Goal: Task Accomplishment & Management: Use online tool/utility

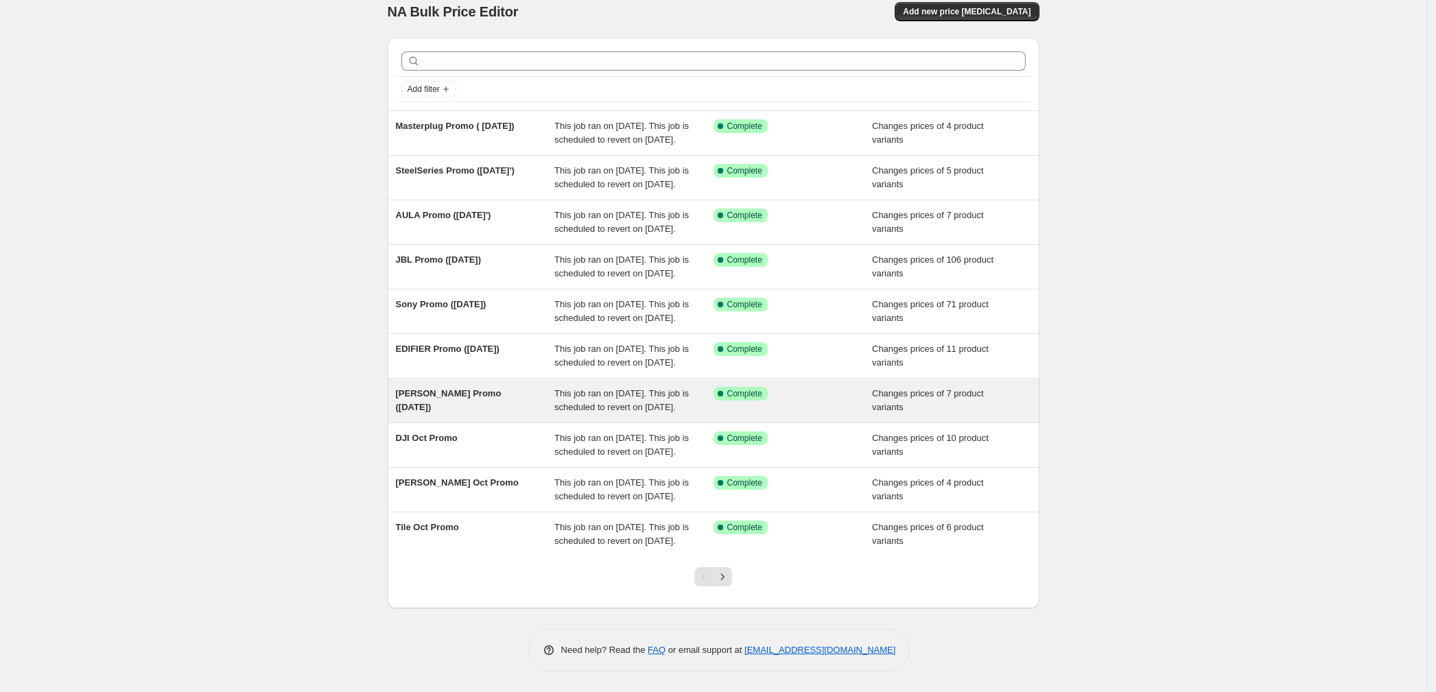
scroll to position [154, 0]
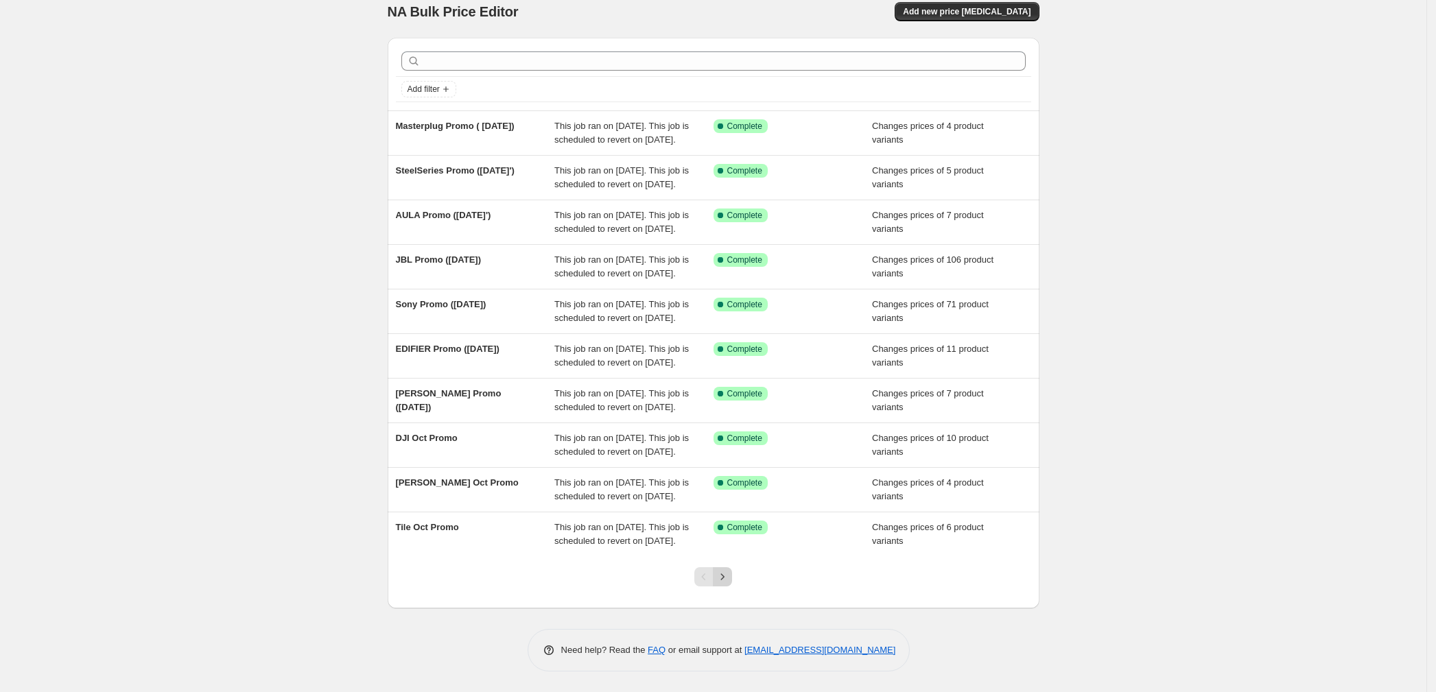
click at [729, 577] on icon "Next" at bounding box center [722, 577] width 14 height 14
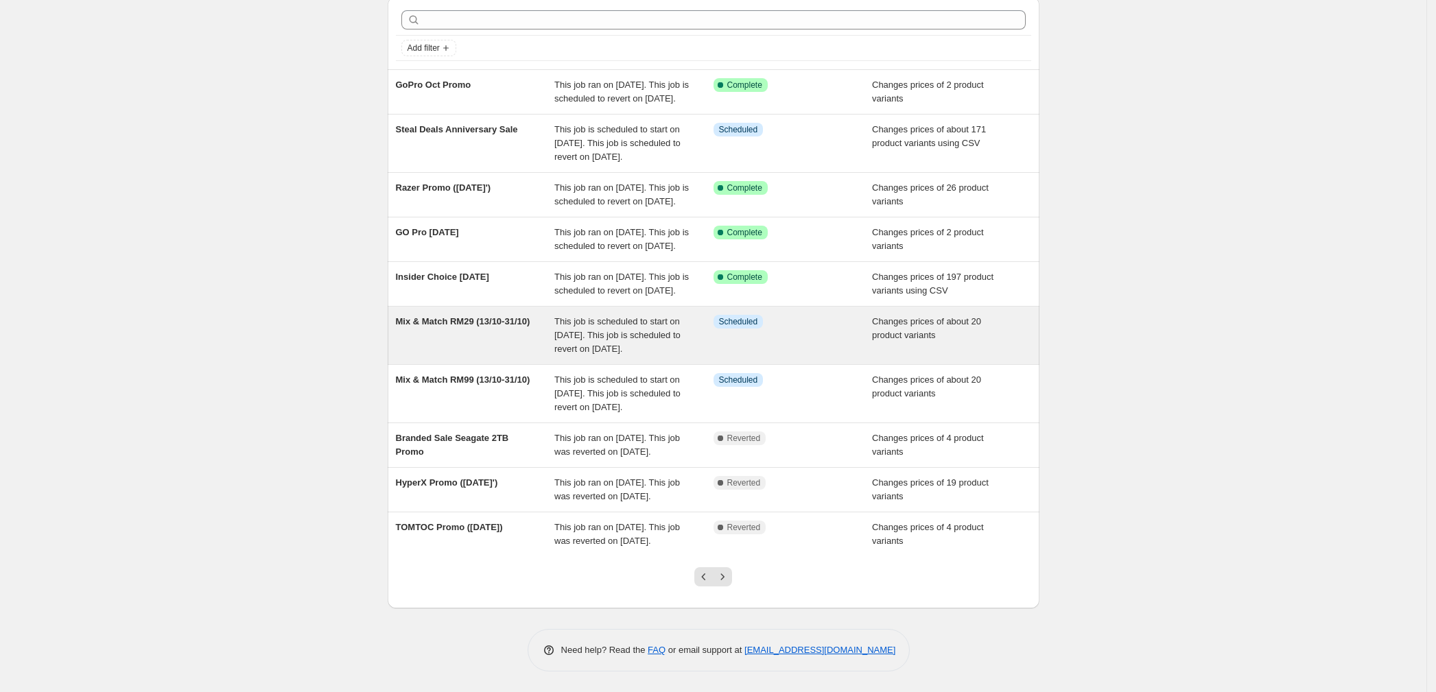
scroll to position [91, 0]
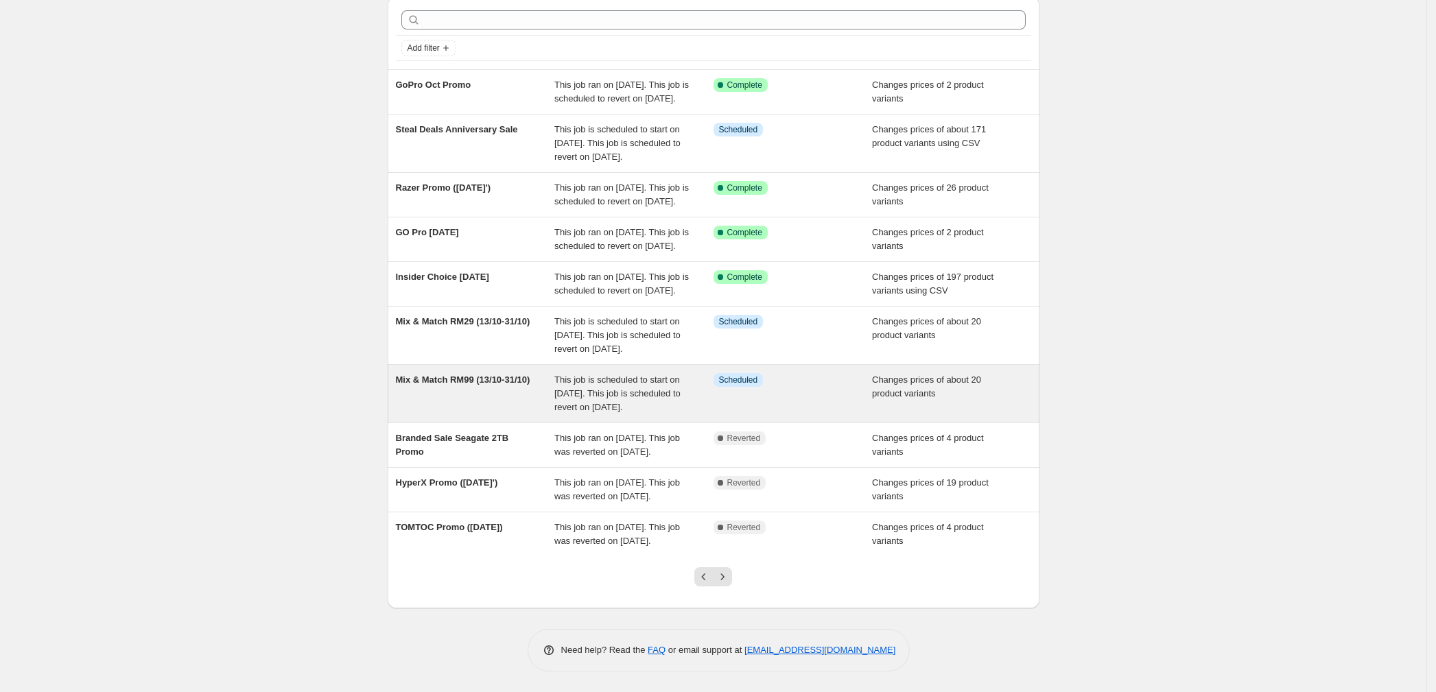
click at [753, 414] on div "Info Scheduled" at bounding box center [792, 393] width 159 height 41
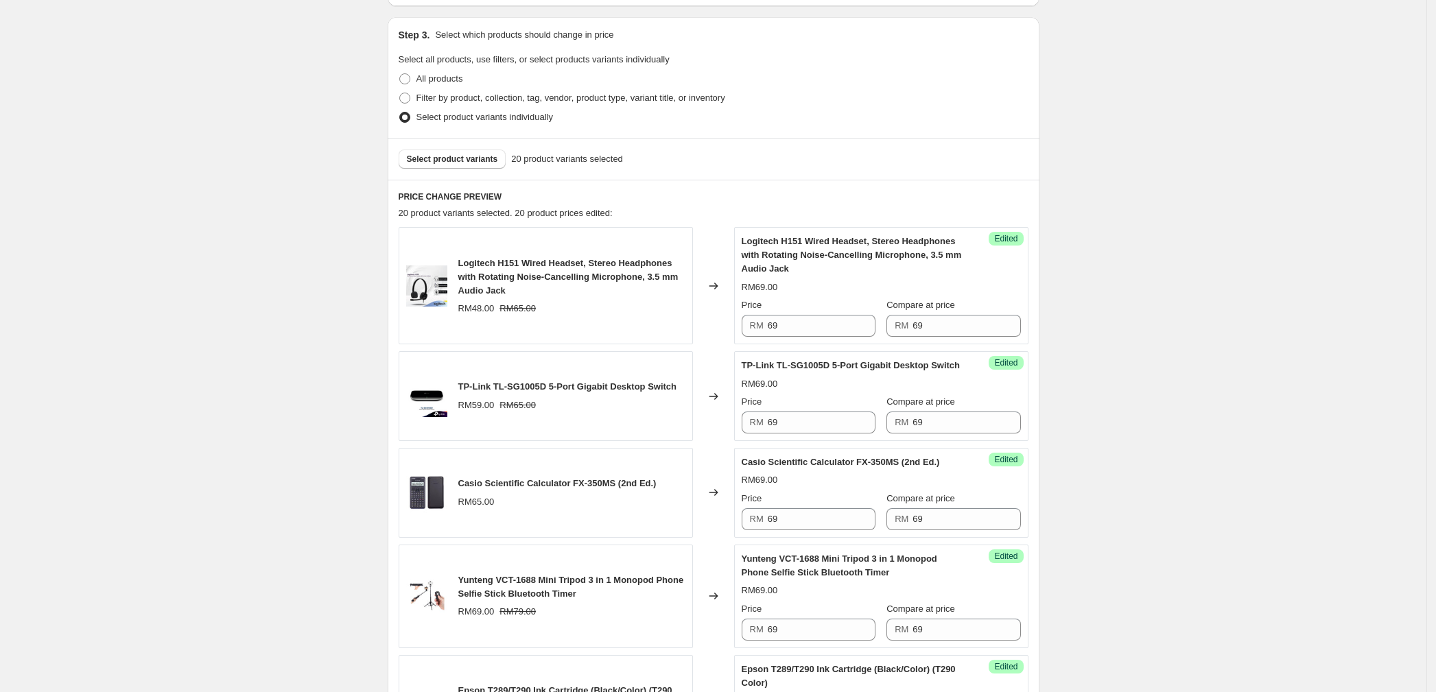
scroll to position [366, 0]
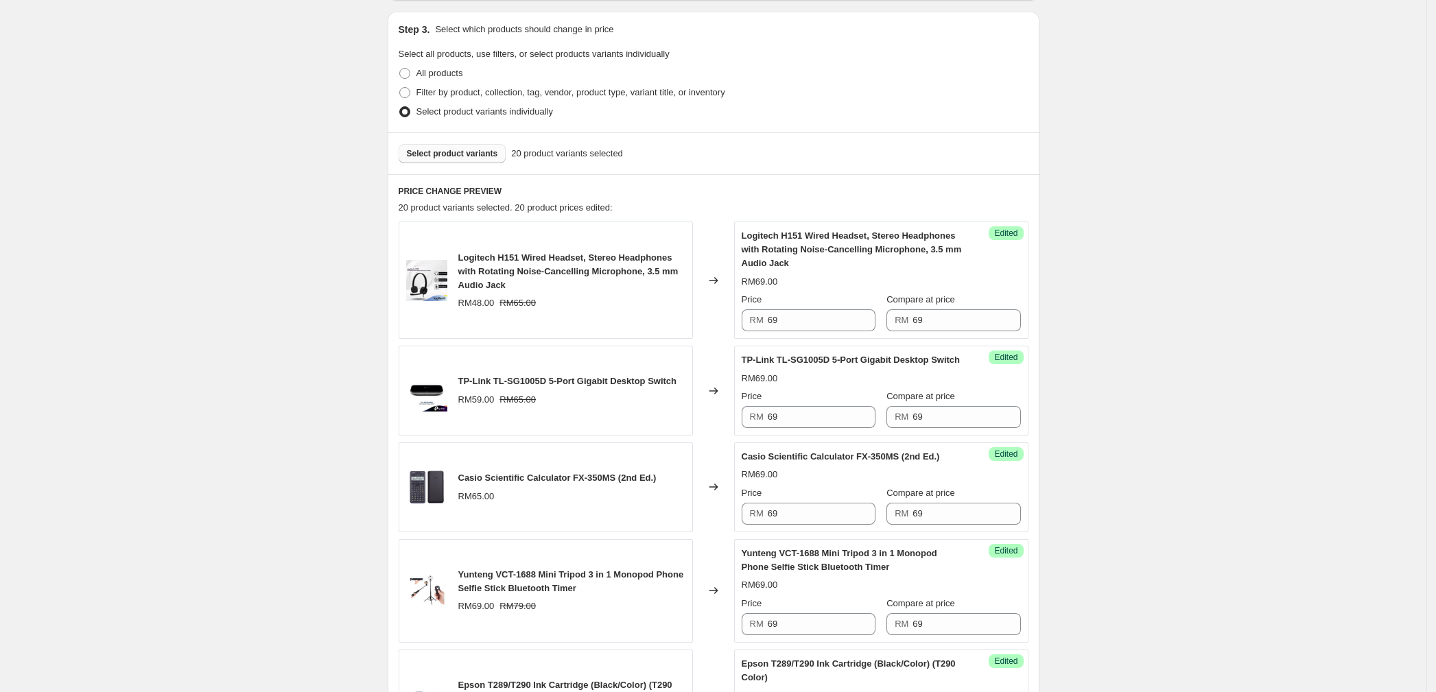
click at [451, 159] on button "Select product variants" at bounding box center [452, 153] width 108 height 19
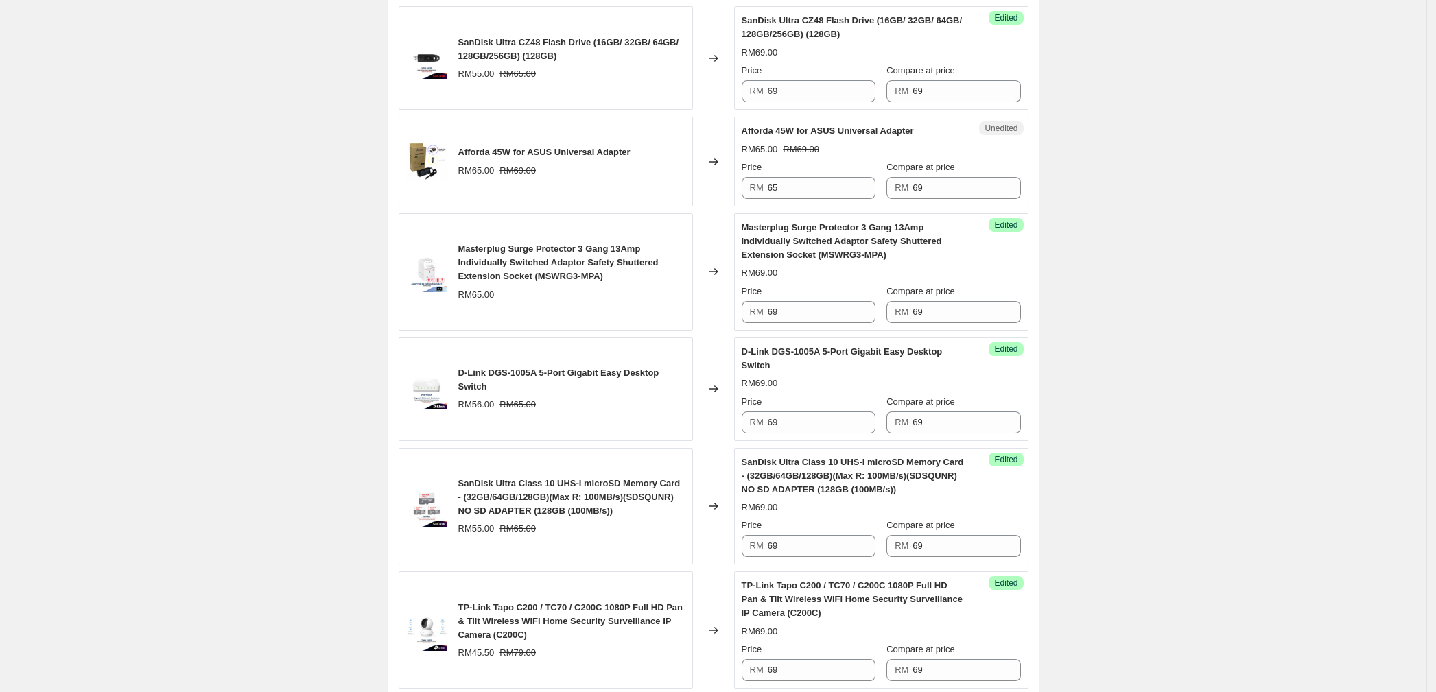
scroll to position [1554, 0]
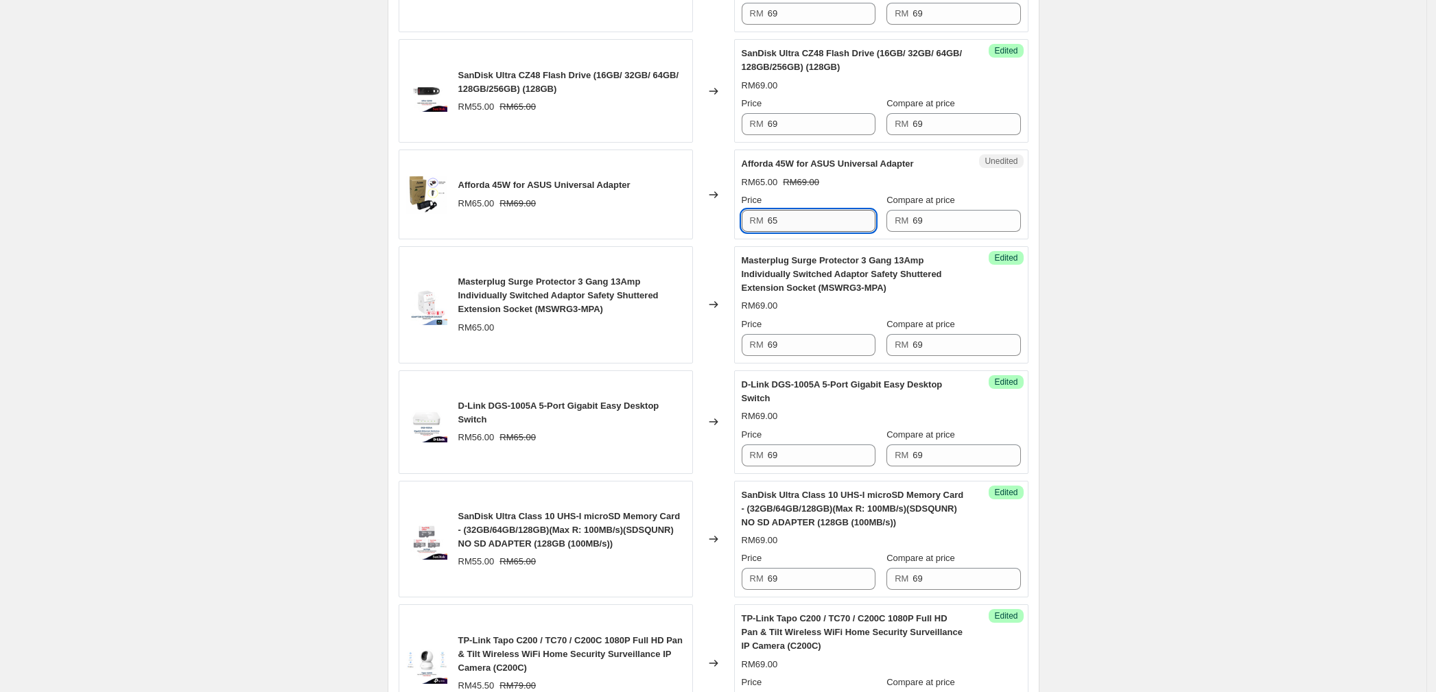
click at [796, 232] on input "65" at bounding box center [821, 221] width 108 height 22
click at [665, 226] on div "Afforda 45W for ASUS Universal Adapter RM65.00 RM69.00" at bounding box center [545, 195] width 294 height 90
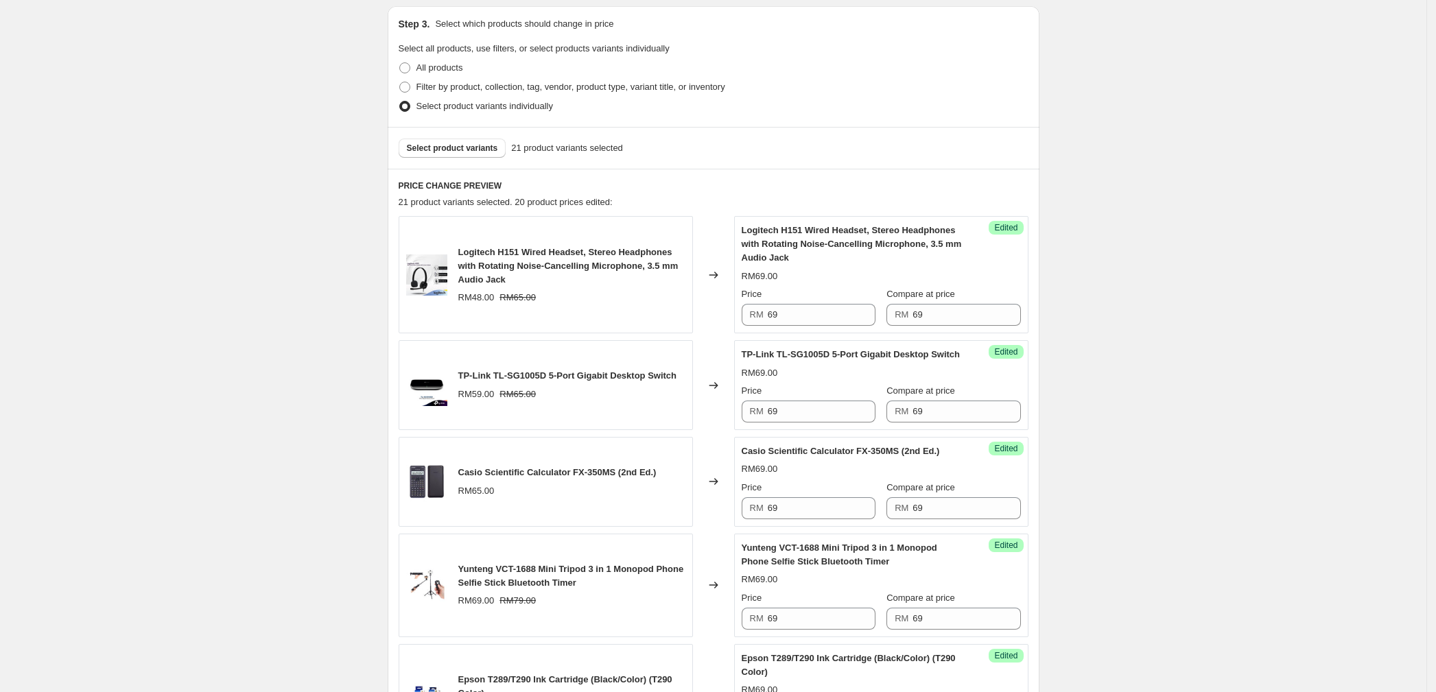
scroll to position [0, 0]
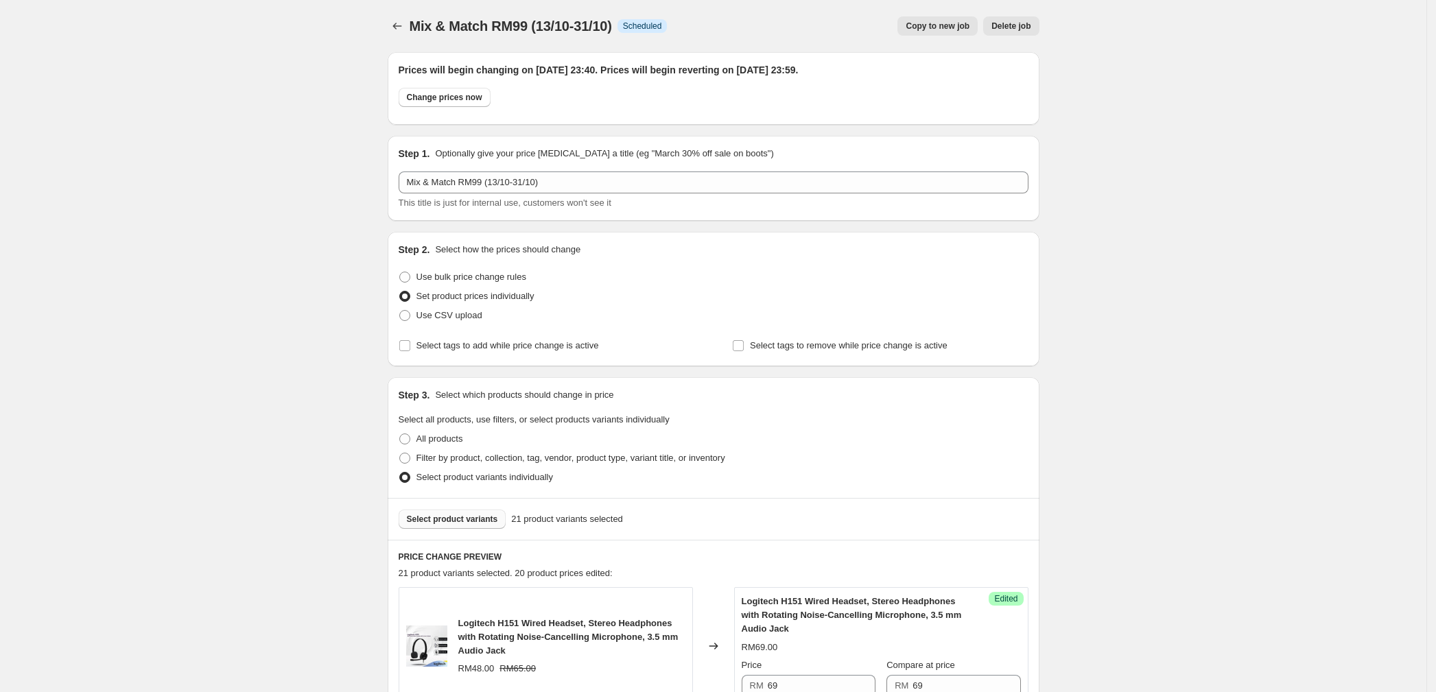
click at [466, 524] on span "Select product variants" at bounding box center [452, 519] width 91 height 11
click at [448, 519] on span "Select product variants" at bounding box center [452, 519] width 91 height 11
click at [468, 516] on span "Select product variants" at bounding box center [452, 519] width 91 height 11
click at [480, 517] on span "Select product variants" at bounding box center [452, 519] width 91 height 11
click at [460, 512] on button "Select product variants" at bounding box center [452, 519] width 108 height 19
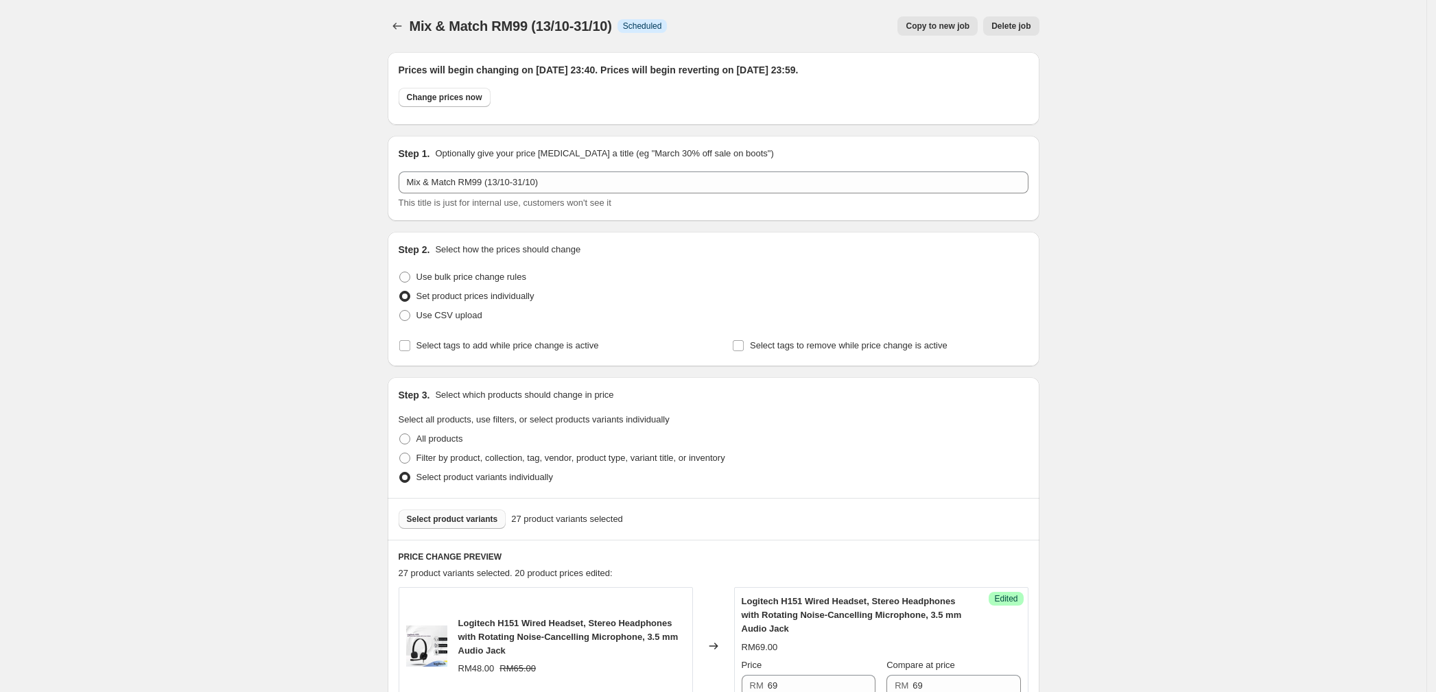
click at [460, 513] on button "Select product variants" at bounding box center [452, 519] width 108 height 19
click at [481, 519] on span "Select product variants" at bounding box center [452, 519] width 91 height 11
click at [1011, 30] on span "Delete job" at bounding box center [1010, 26] width 39 height 11
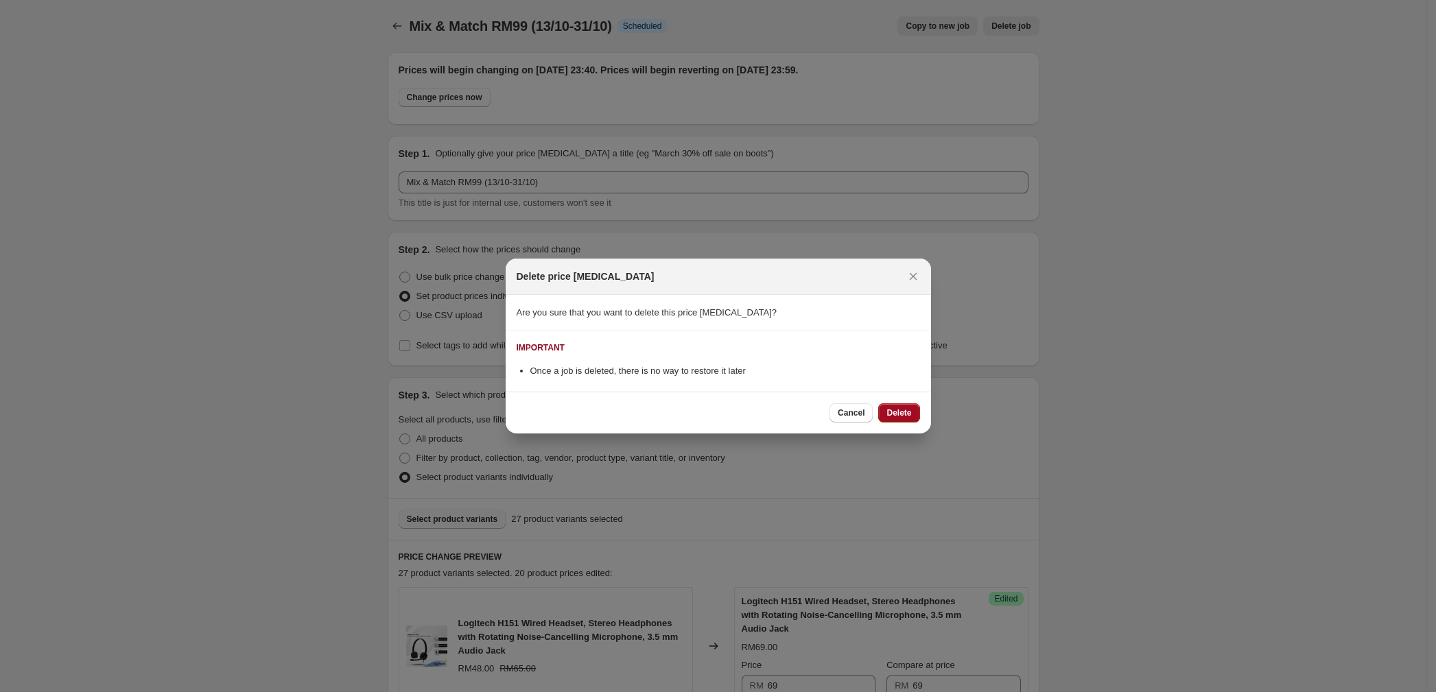
click at [892, 418] on span "Delete" at bounding box center [898, 412] width 25 height 11
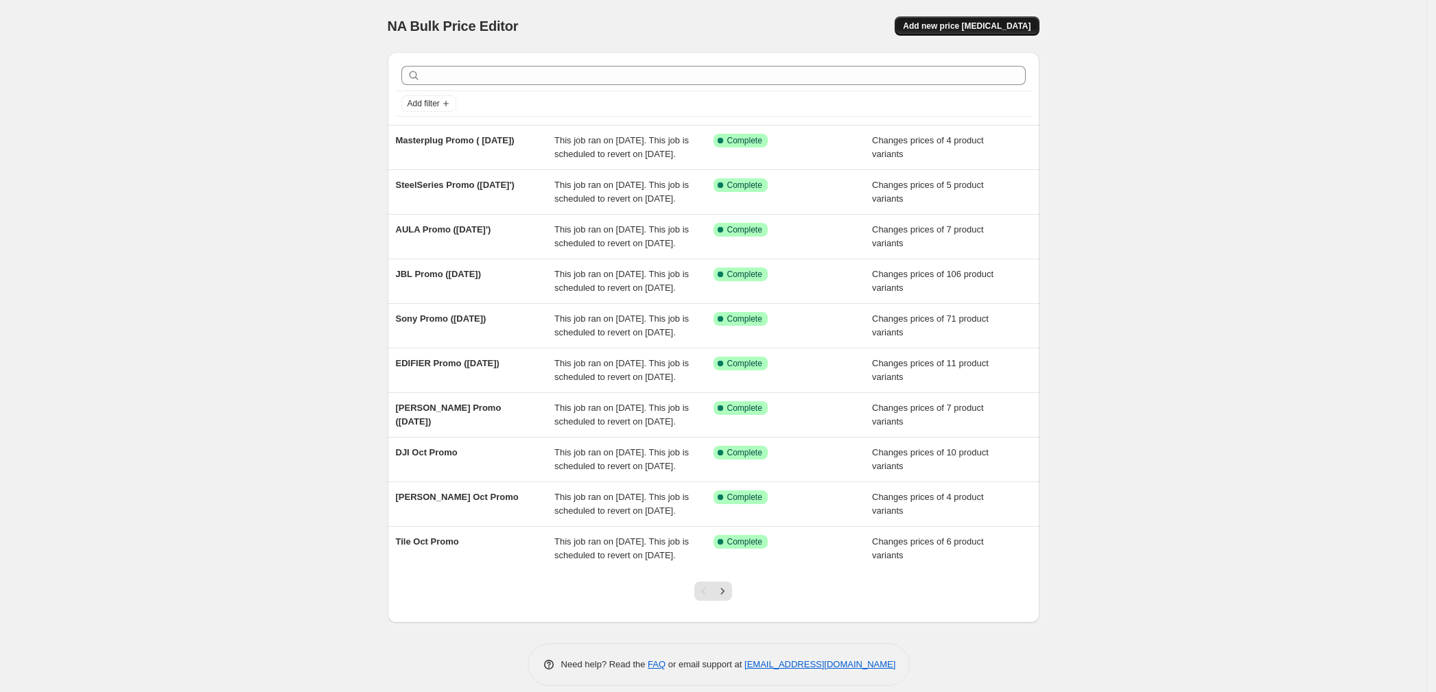
click at [985, 29] on span "Add new price [MEDICAL_DATA]" at bounding box center [967, 26] width 128 height 11
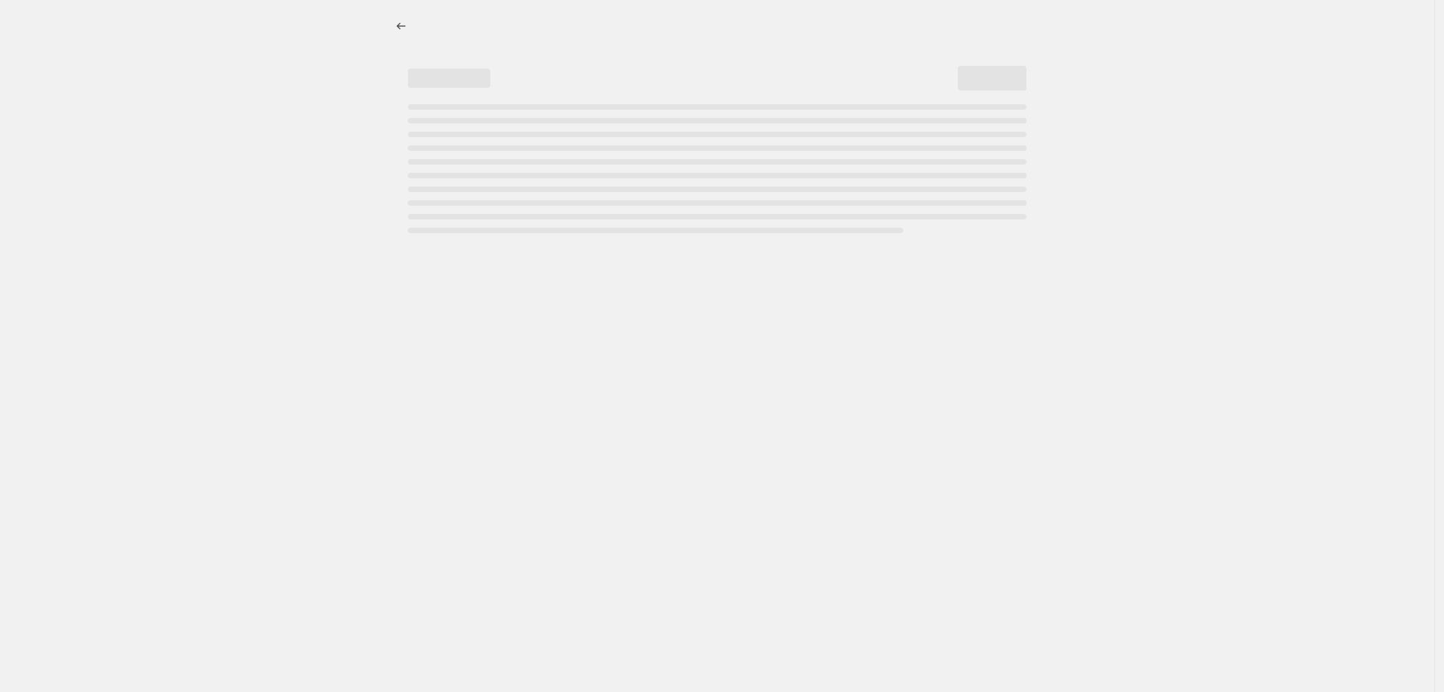
select select "percentage"
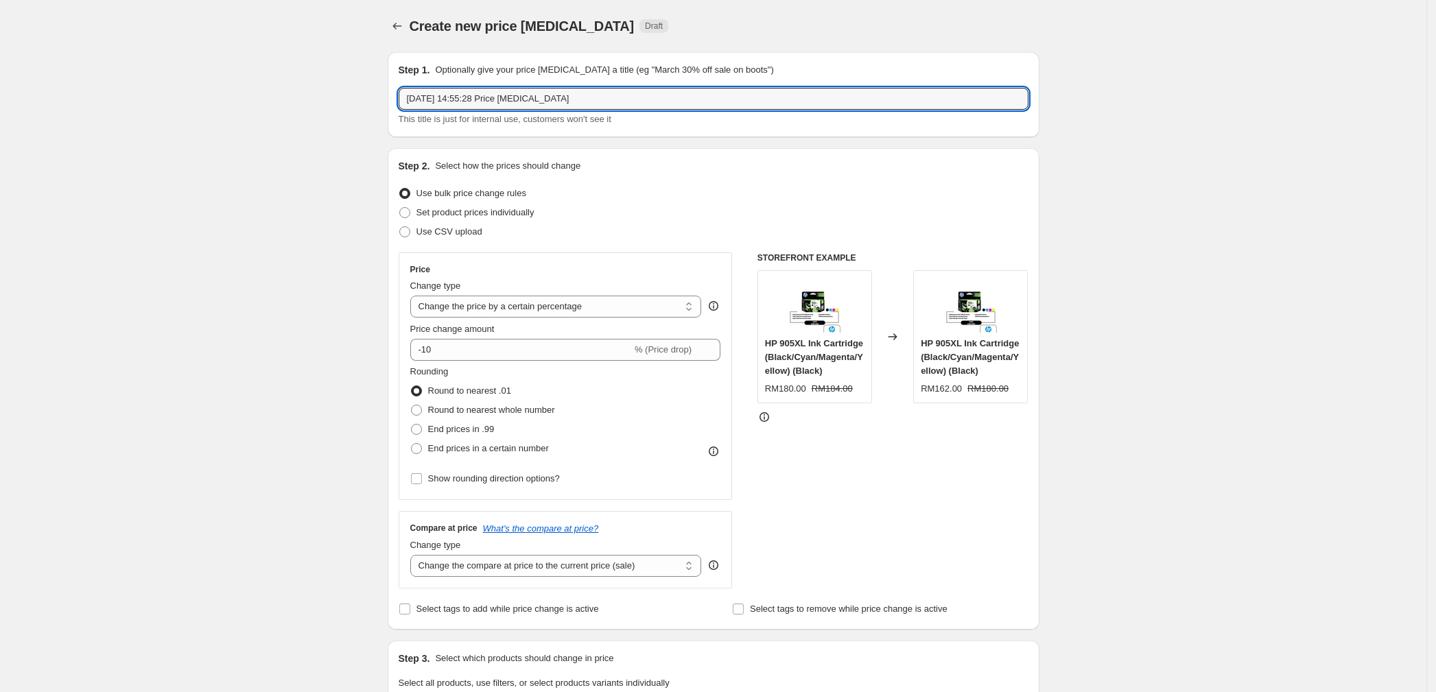
drag, startPoint x: 594, startPoint y: 96, endPoint x: 298, endPoint y: 78, distance: 296.9
click at [298, 78] on div "Create new price [MEDICAL_DATA]. This page is ready Create new price [MEDICAL_D…" at bounding box center [713, 694] width 1426 height 1389
type input "B"
type input "Buy 1 Unit RM69, 2 Units RM99"
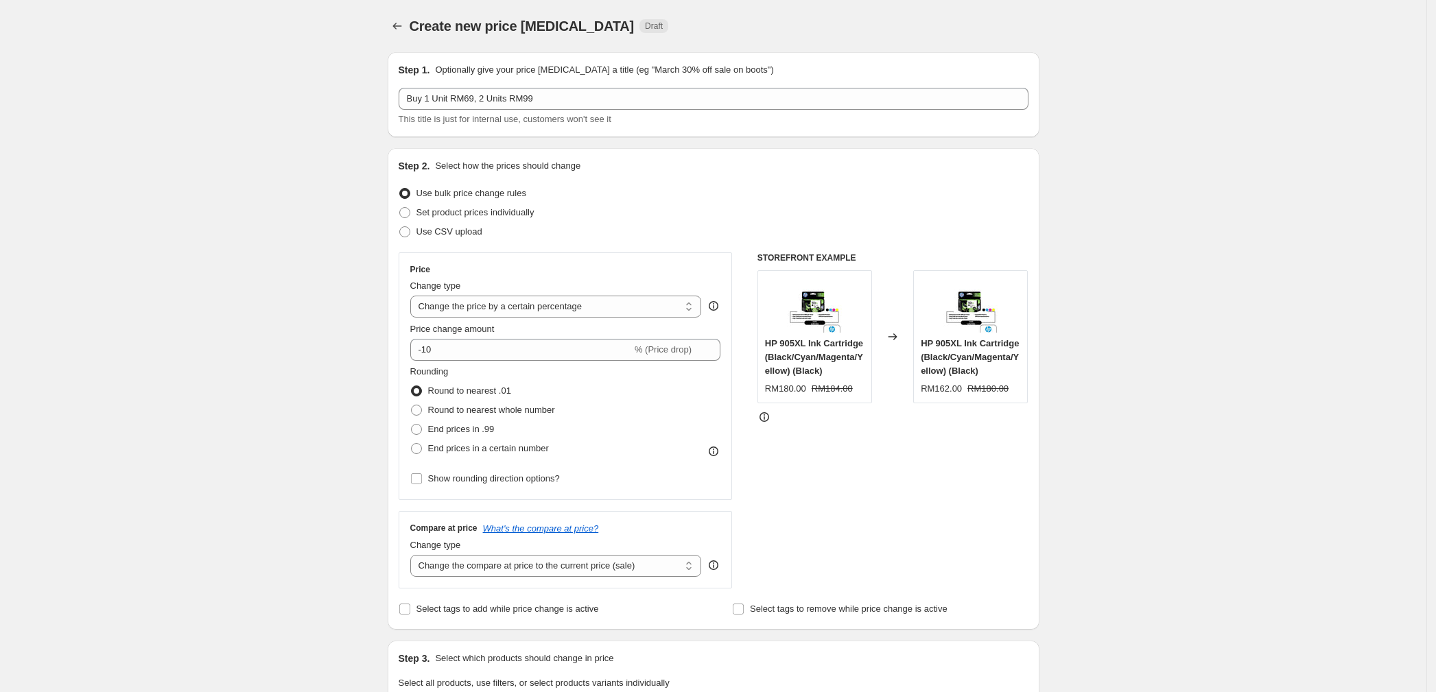
drag, startPoint x: 434, startPoint y: 231, endPoint x: 438, endPoint y: 248, distance: 16.8
click at [434, 234] on span "Use CSV upload" at bounding box center [449, 231] width 66 height 10
click at [400, 227] on input "Use CSV upload" at bounding box center [399, 226] width 1 height 1
radio input "true"
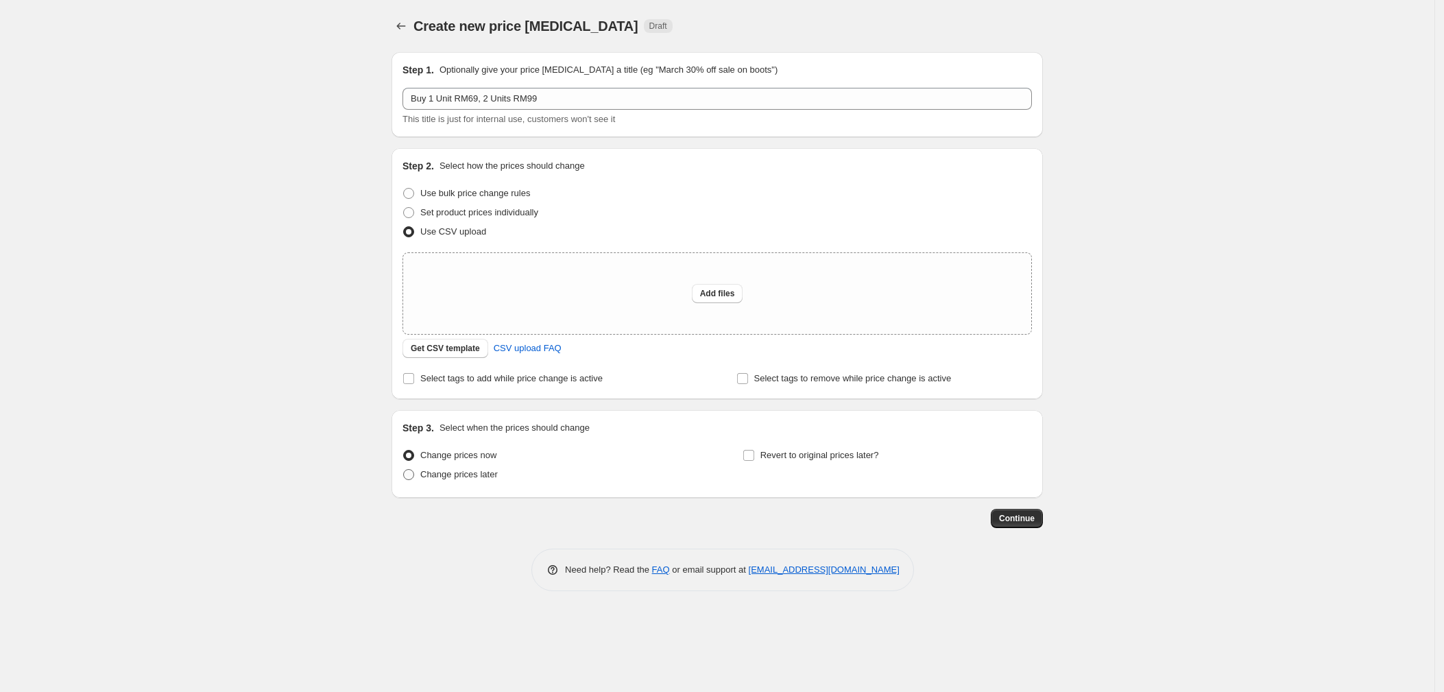
click at [462, 478] on span "Change prices later" at bounding box center [459, 474] width 78 height 10
click at [404, 470] on input "Change prices later" at bounding box center [403, 469] width 1 height 1
radio input "true"
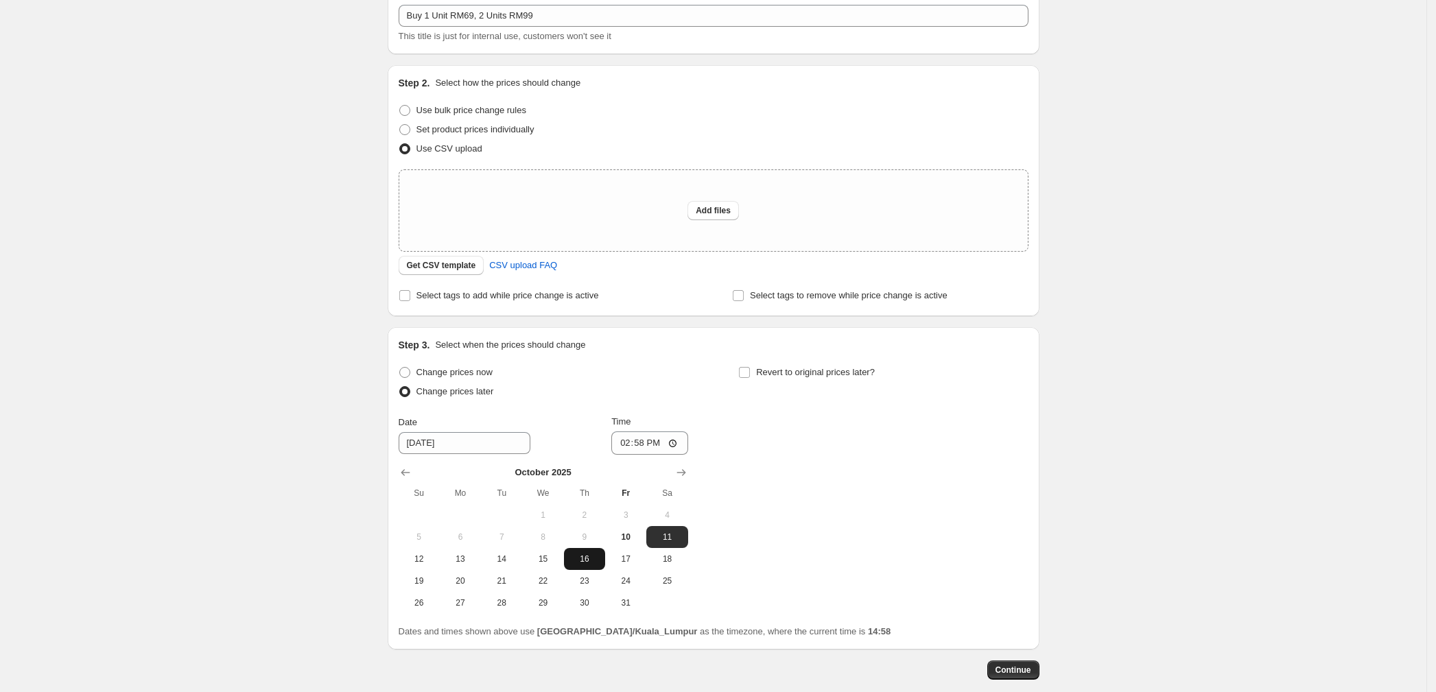
scroll to position [154, 0]
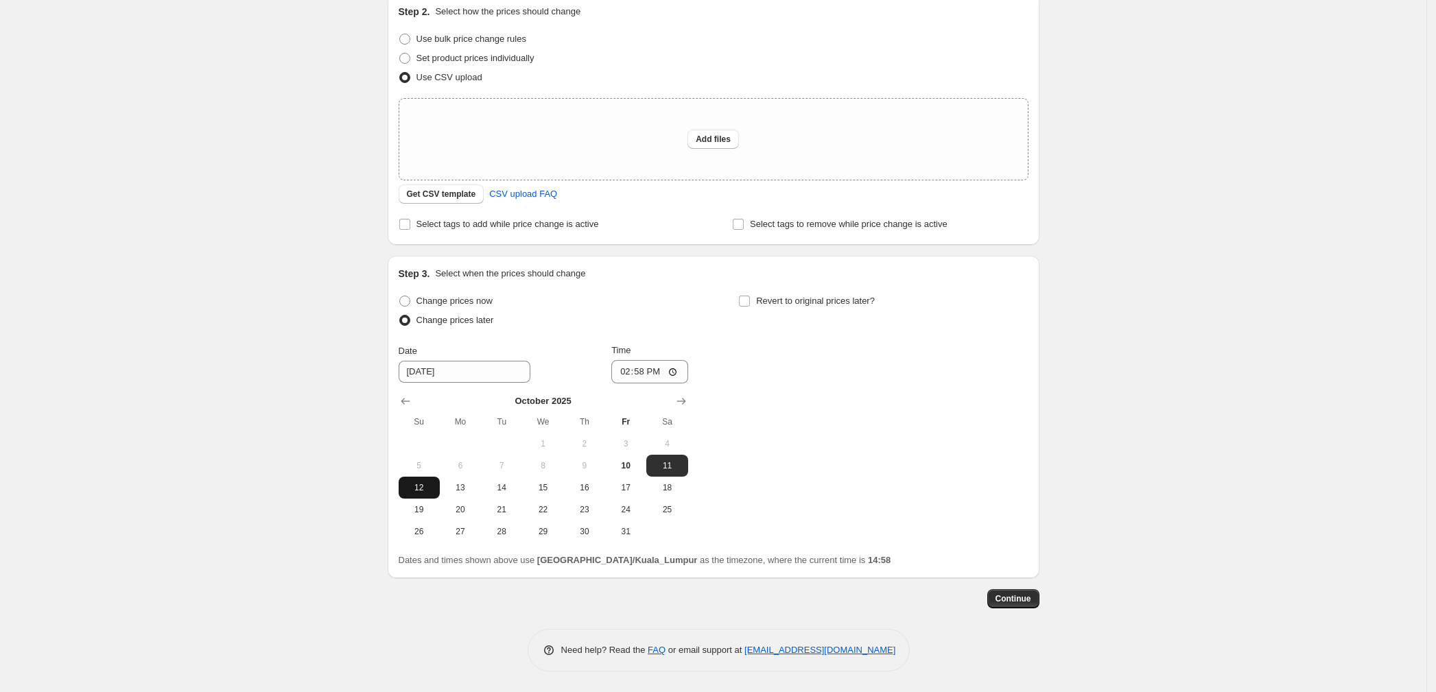
click at [432, 486] on span "12" at bounding box center [419, 487] width 30 height 11
type input "[DATE]"
click at [624, 373] on input "14:58" at bounding box center [649, 371] width 77 height 23
type input "23:30"
click at [845, 385] on div "Change prices now Change prices later Date [DATE] Time 23:[DATE] Mo Tu We Th Fr…" at bounding box center [713, 416] width 630 height 251
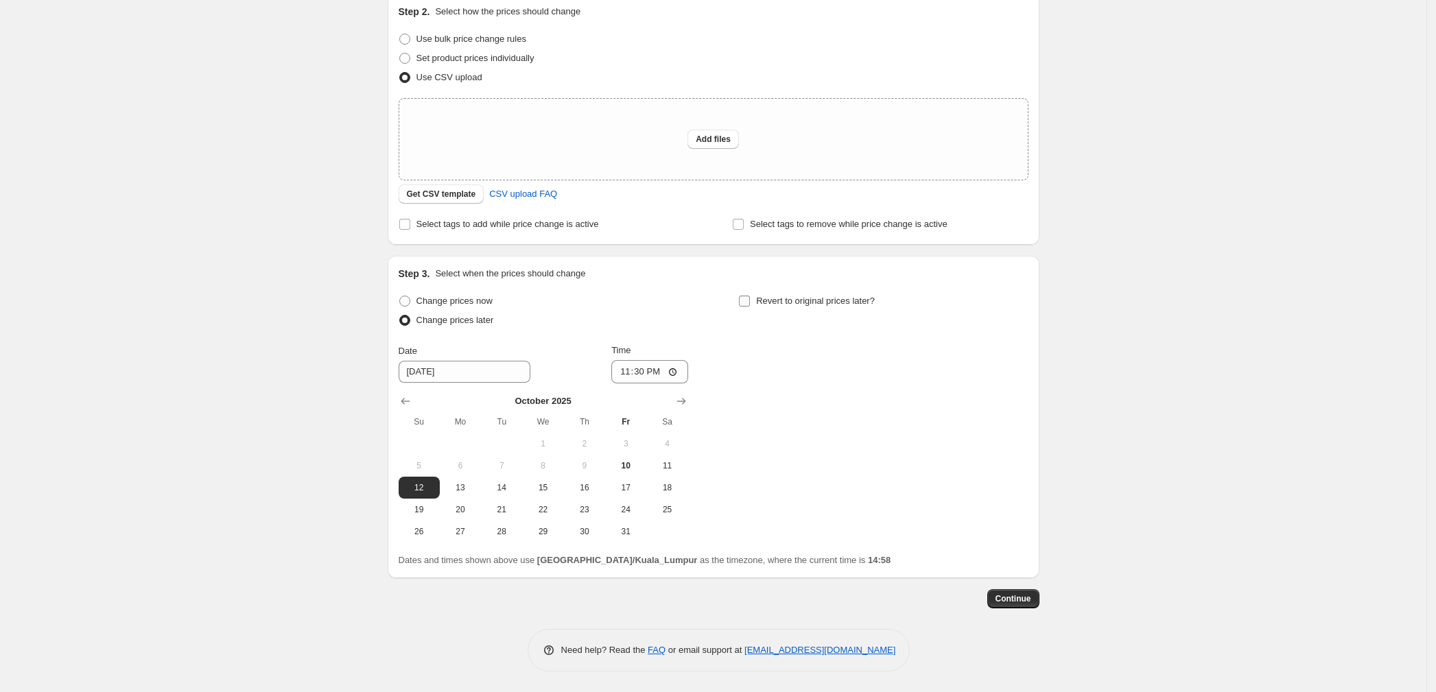
click at [750, 296] on input "Revert to original prices later?" at bounding box center [744, 301] width 11 height 11
checkbox input "true"
click at [977, 530] on span "31" at bounding box center [966, 531] width 30 height 11
type input "[DATE]"
click at [971, 369] on input "14:58" at bounding box center [989, 371] width 77 height 23
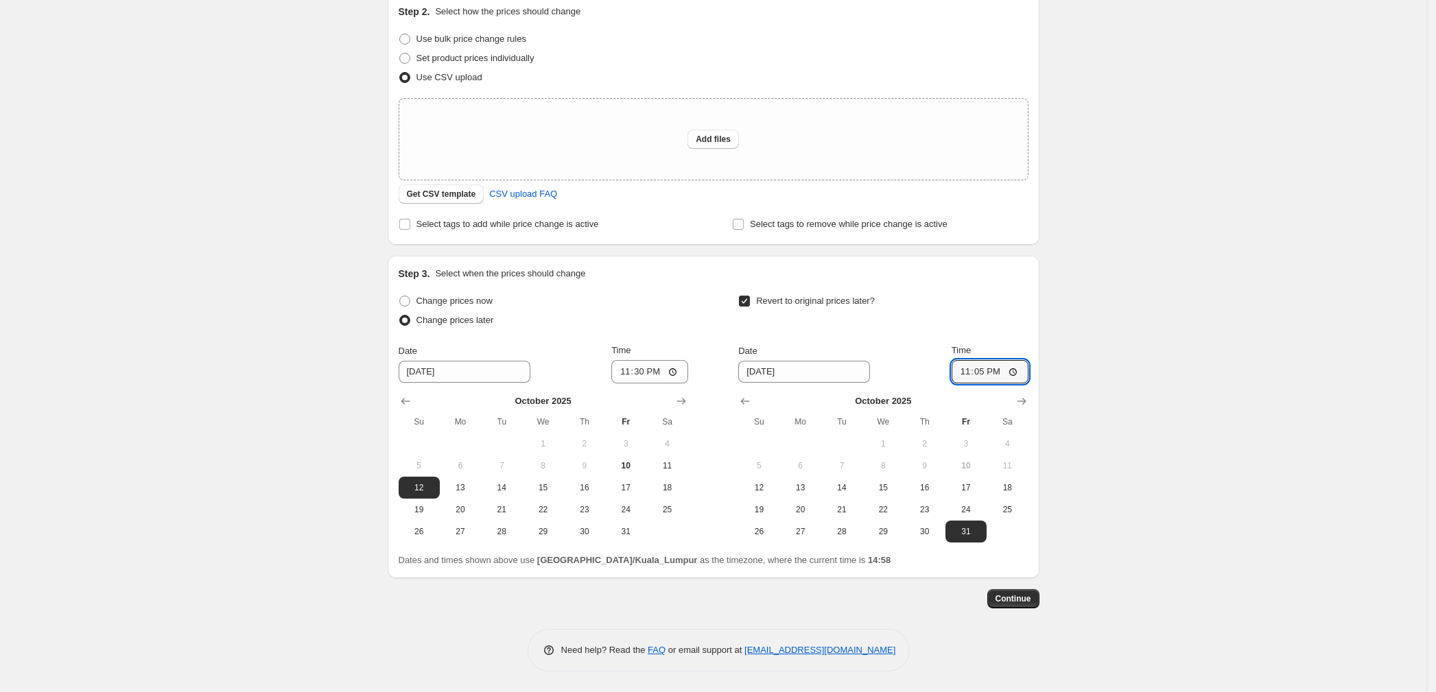
type input "23:59"
click at [1130, 404] on div "Create new price [MEDICAL_DATA]. This page is ready Create new price [MEDICAL_D…" at bounding box center [713, 269] width 1426 height 846
click at [709, 139] on span "Add files" at bounding box center [712, 139] width 35 height 11
click at [717, 149] on div "Add files" at bounding box center [713, 139] width 628 height 81
type input "C:\fakepath\Bulk Editor 1 Unit RM69_2 Units RM99.csv"
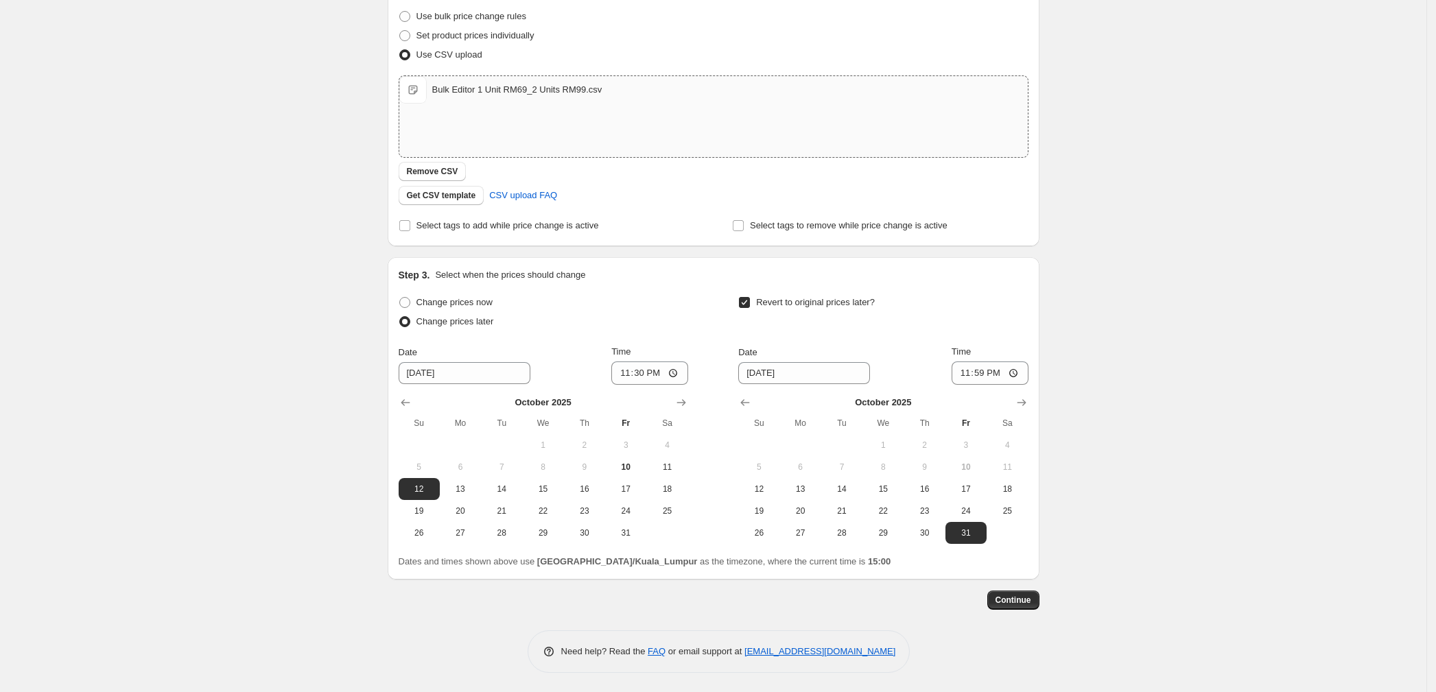
scroll to position [178, 0]
click at [1029, 601] on span "Continue" at bounding box center [1013, 598] width 36 height 11
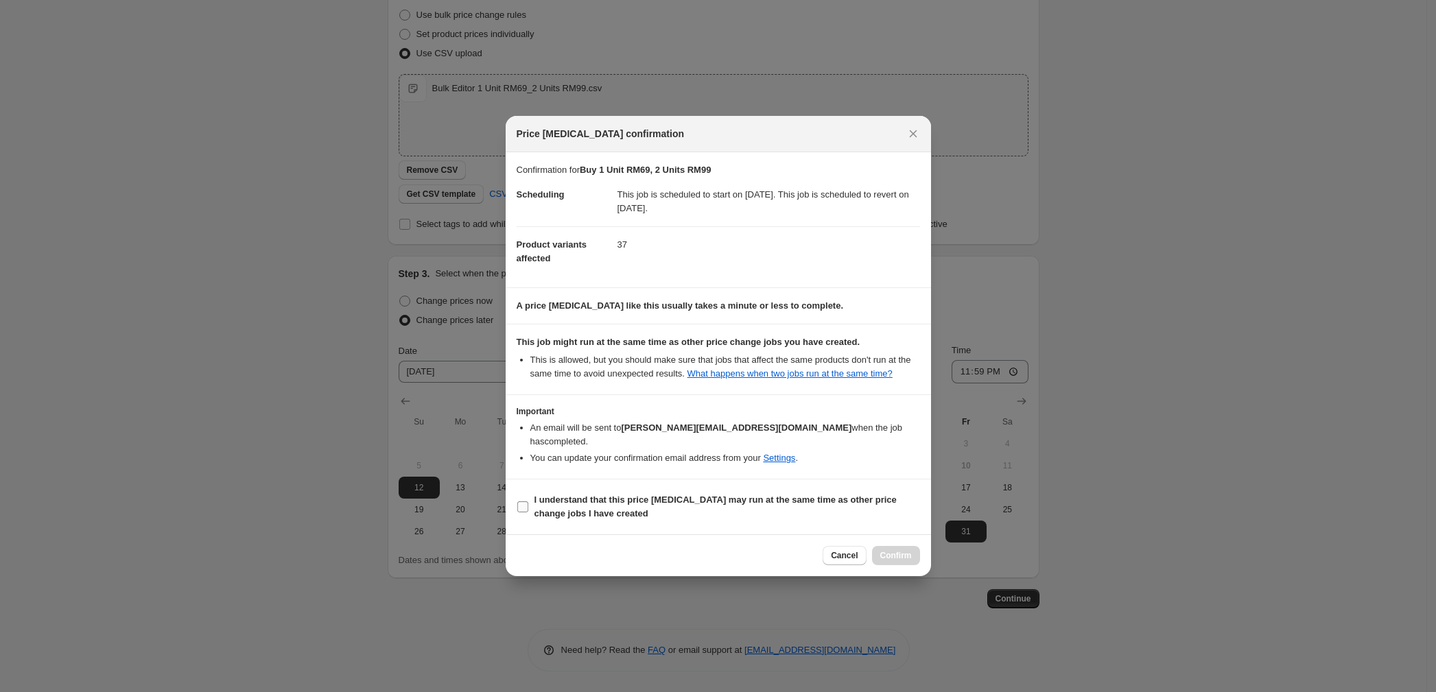
click at [520, 501] on input "I understand that this price [MEDICAL_DATA] may run at the same time as other p…" at bounding box center [522, 506] width 11 height 11
checkbox input "true"
click at [841, 553] on span "Cancel" at bounding box center [844, 555] width 27 height 11
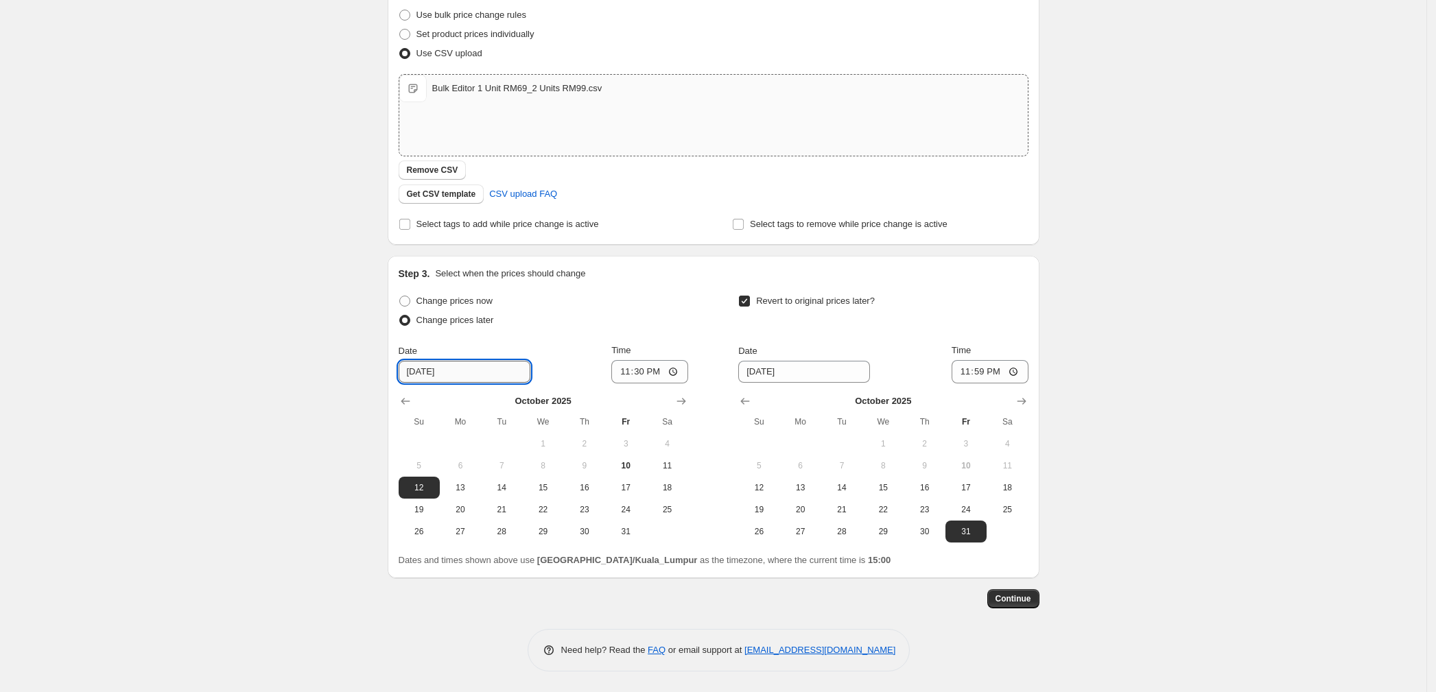
click at [444, 377] on input "[DATE]" at bounding box center [464, 372] width 132 height 22
click at [426, 379] on input "[DATE]" at bounding box center [464, 372] width 132 height 22
click at [416, 374] on input "[DATE]" at bounding box center [464, 372] width 132 height 22
type input "[DATE]"
click at [409, 297] on span at bounding box center [404, 301] width 11 height 11
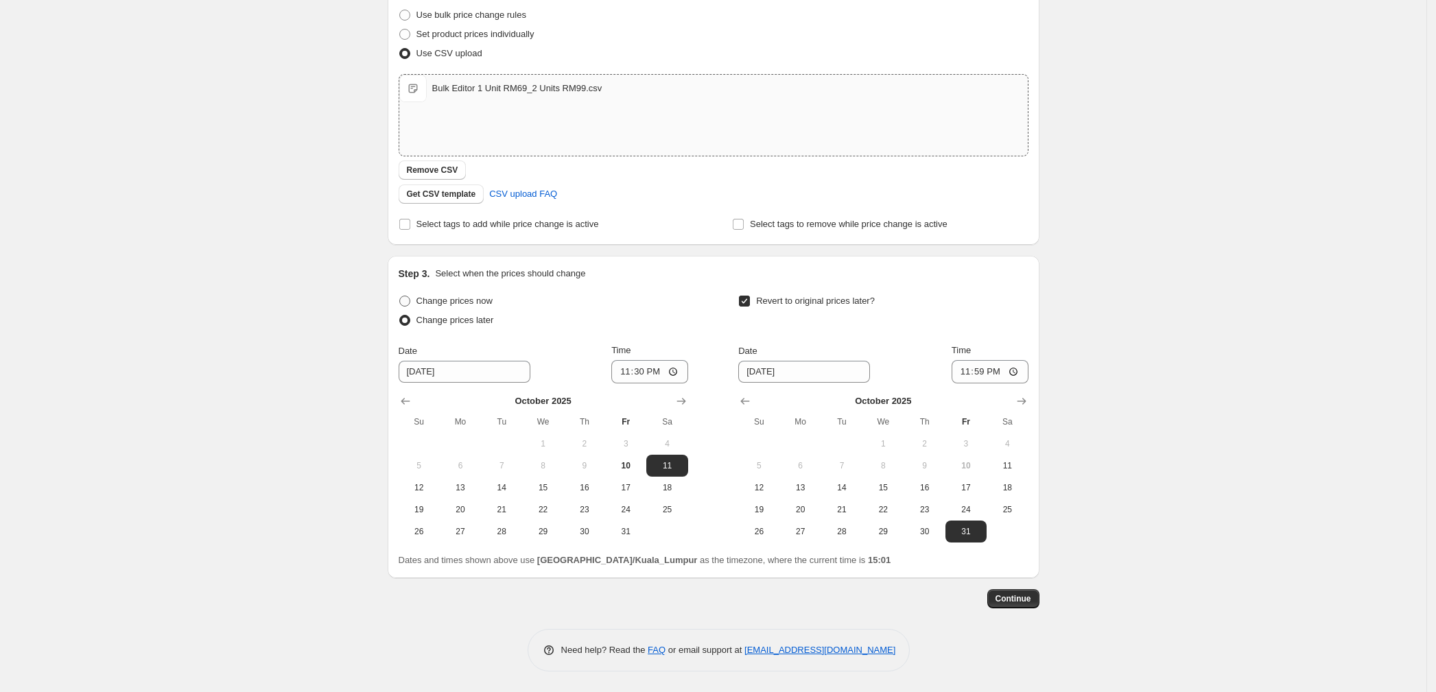
click at [400, 296] on input "Change prices now" at bounding box center [399, 296] width 1 height 1
radio input "true"
click at [1026, 595] on span "Continue" at bounding box center [1013, 598] width 36 height 11
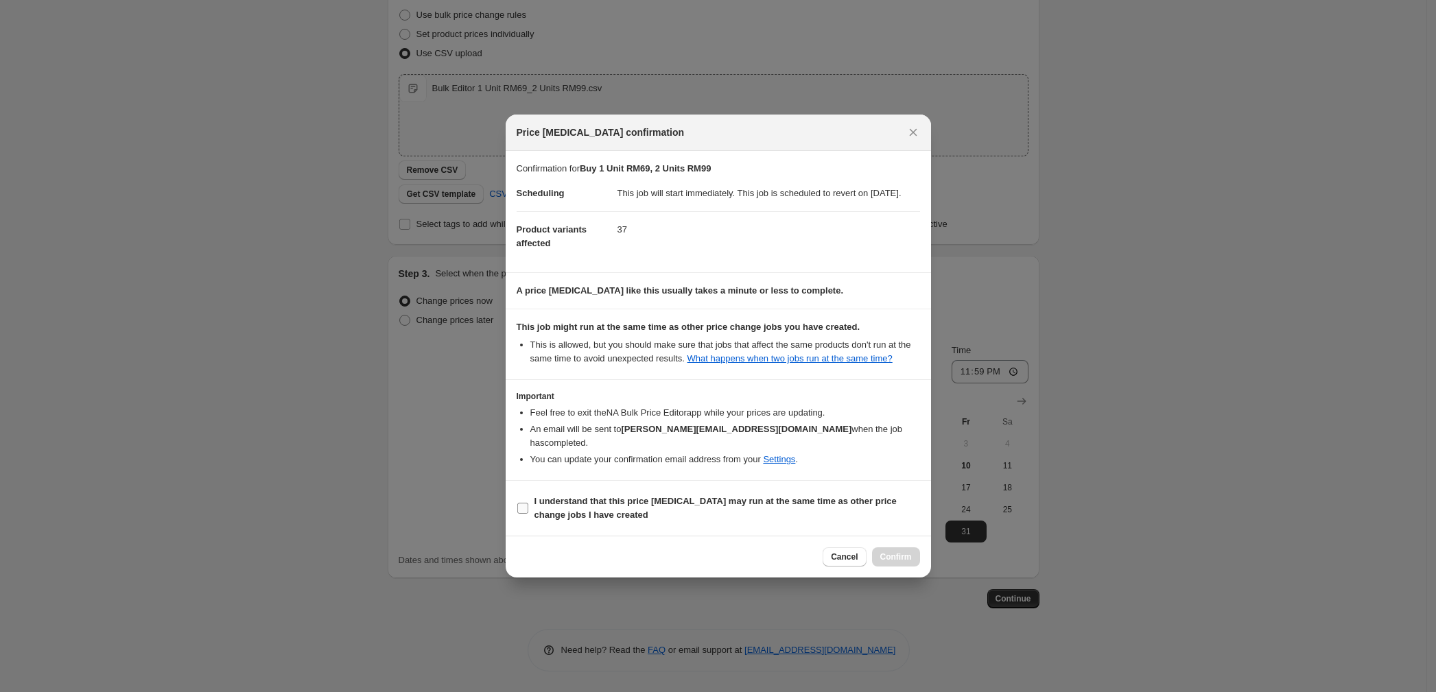
click at [535, 498] on b "I understand that this price [MEDICAL_DATA] may run at the same time as other p…" at bounding box center [715, 508] width 362 height 24
click at [528, 503] on input "I understand that this price [MEDICAL_DATA] may run at the same time as other p…" at bounding box center [522, 508] width 11 height 11
checkbox input "true"
click at [896, 561] on span "Confirm" at bounding box center [896, 556] width 32 height 11
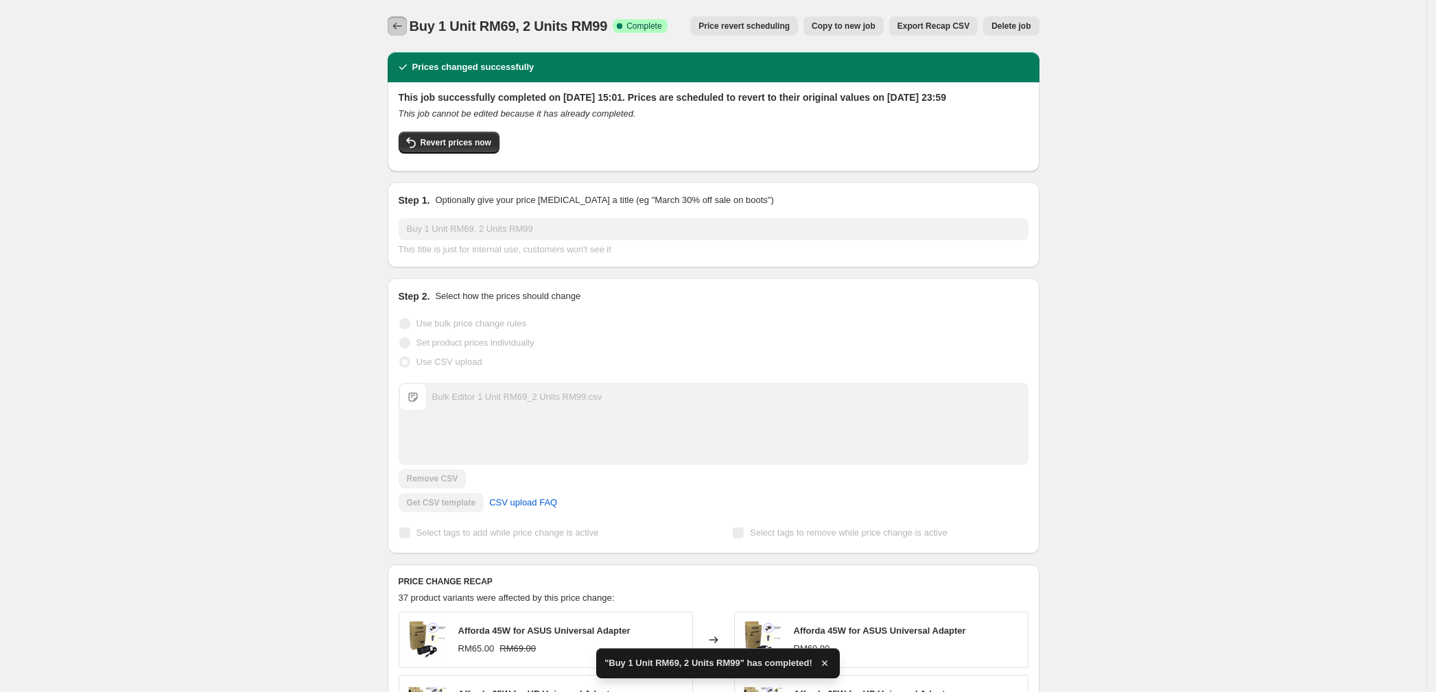
click at [399, 26] on icon "Price change jobs" at bounding box center [396, 26] width 9 height 7
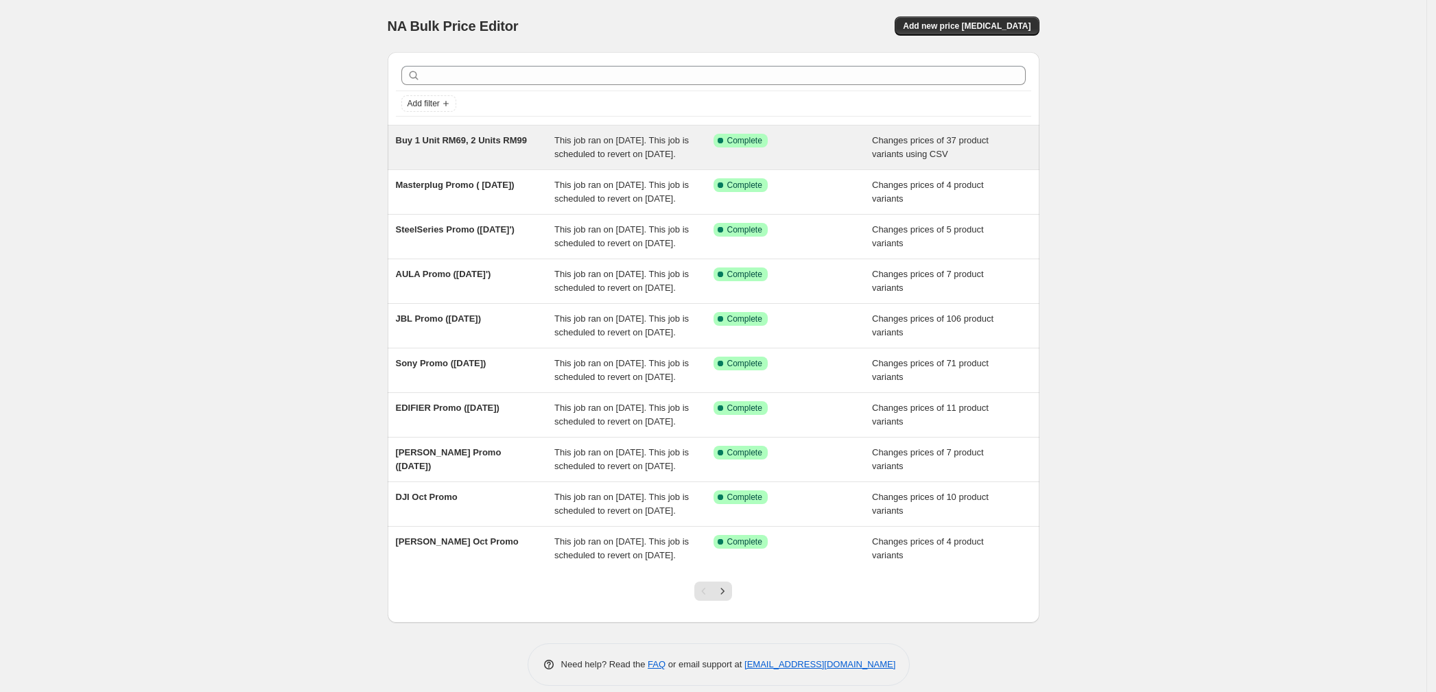
click at [783, 161] on div "Success Complete Complete" at bounding box center [792, 147] width 159 height 27
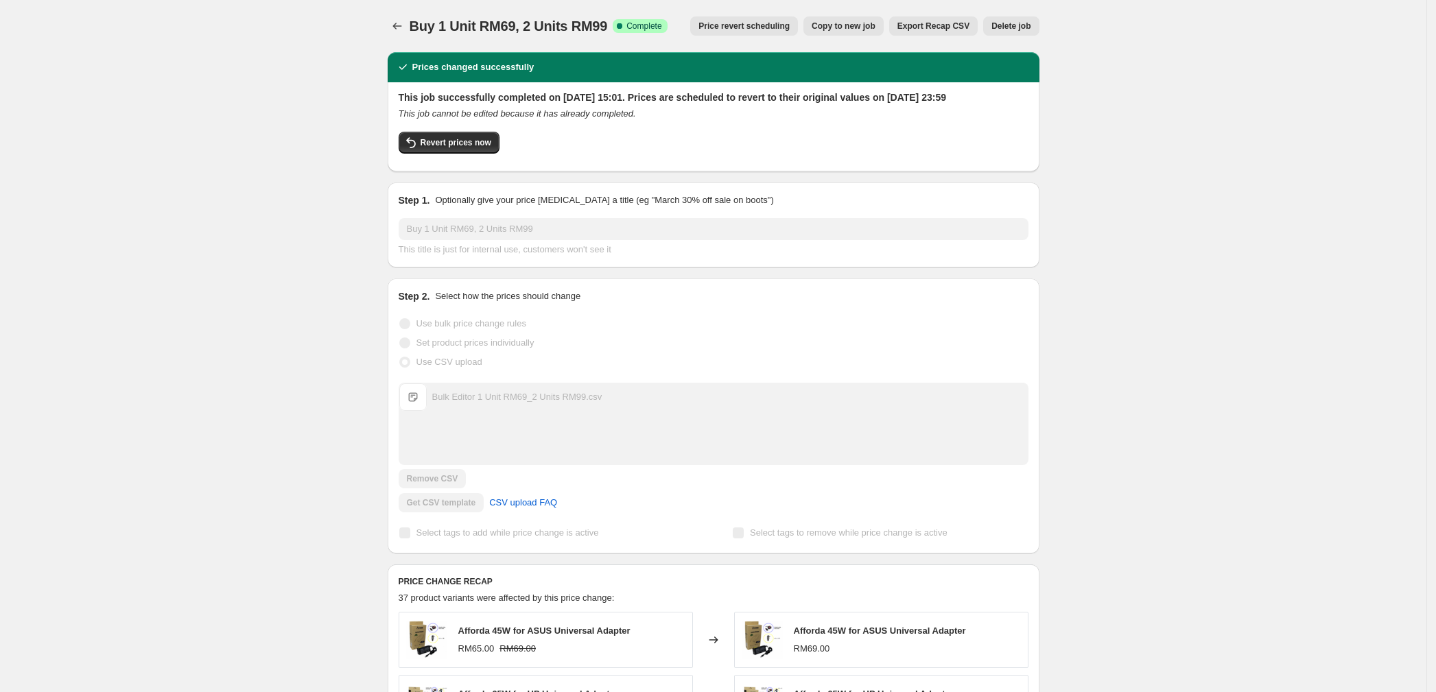
click at [868, 27] on span "Copy to new job" at bounding box center [843, 26] width 64 height 11
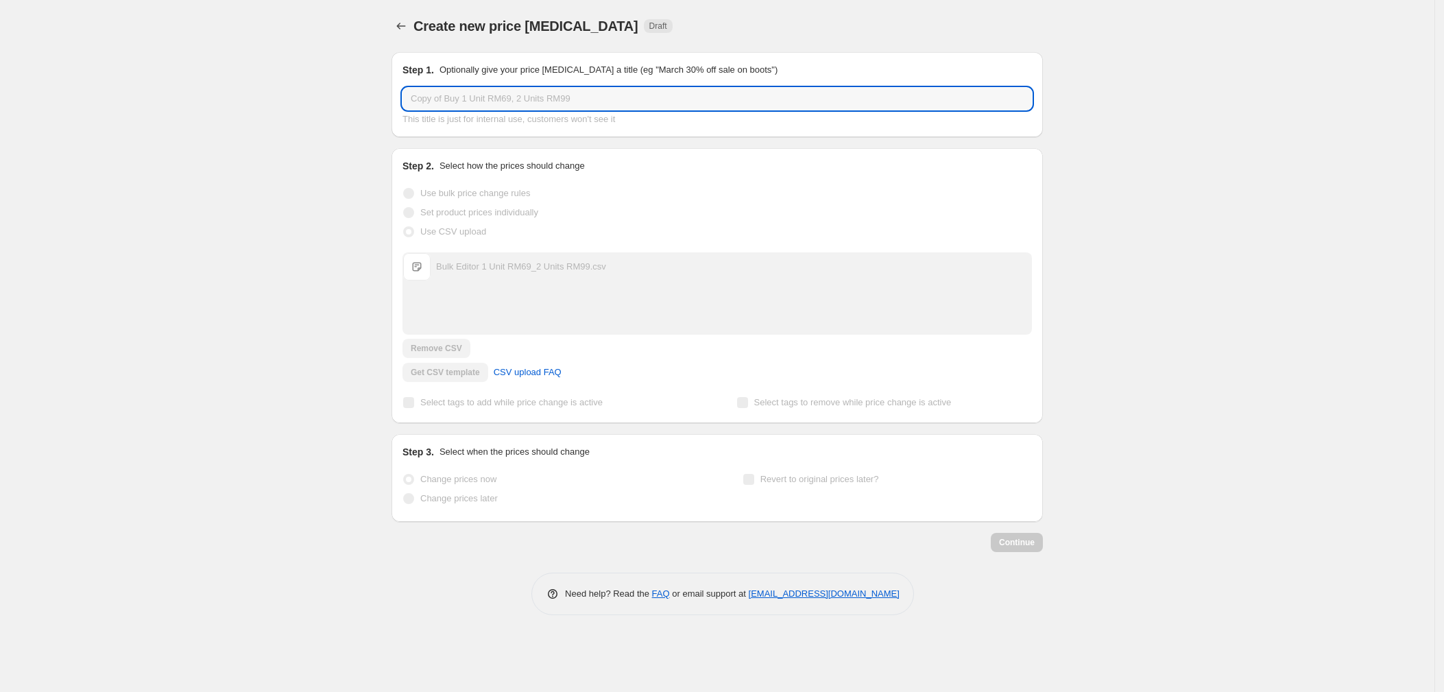
click at [532, 99] on input "Copy of Buy 1 Unit RM69, 2 Units RM99" at bounding box center [718, 99] width 630 height 22
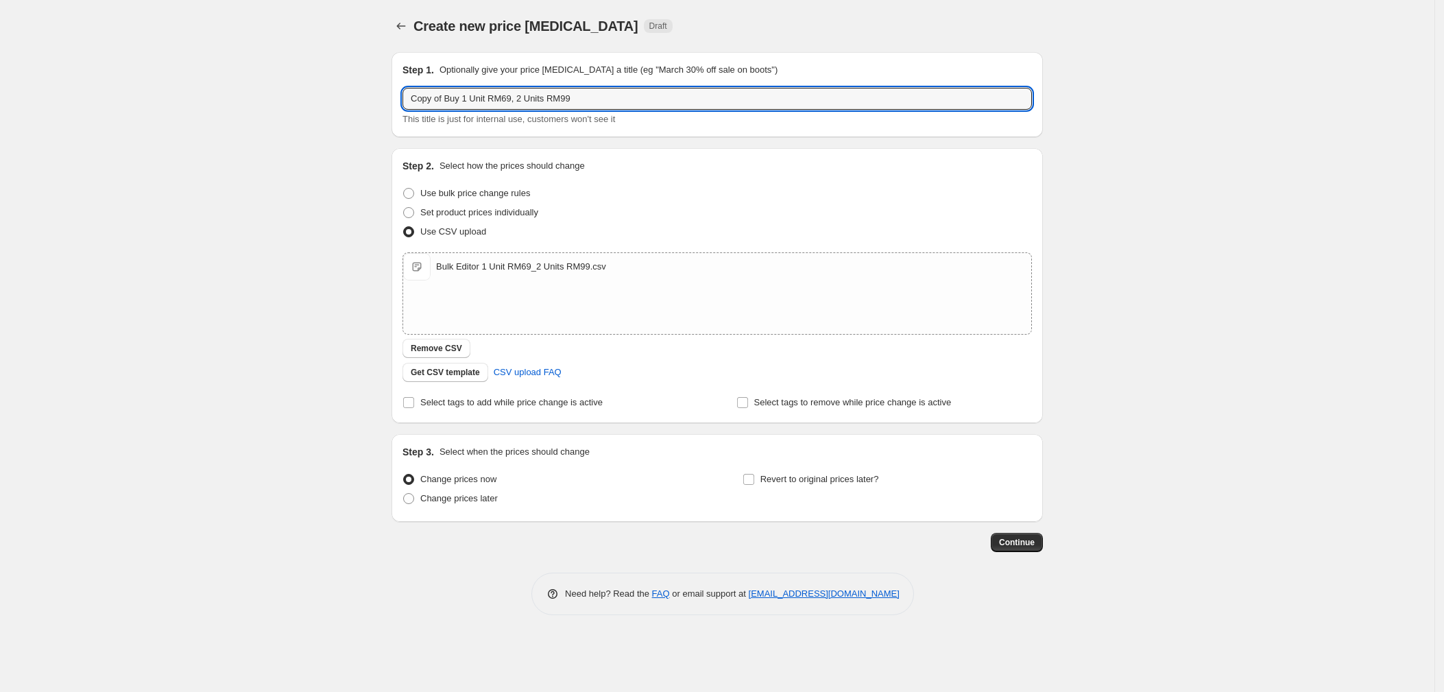
drag, startPoint x: 606, startPoint y: 93, endPoint x: 295, endPoint y: 116, distance: 312.2
click at [295, 116] on div "Create new price [MEDICAL_DATA]. This page is ready Create new price [MEDICAL_D…" at bounding box center [717, 346] width 1435 height 692
click at [442, 99] on input "Copy of Buy 1 Unit RM69, 2 Units RM99" at bounding box center [718, 99] width 630 height 22
click at [444, 99] on input "Copy of Buy 1 Unit RM69, 2 Units RM99" at bounding box center [718, 99] width 630 height 22
click at [442, 97] on input "Copy of Buy 1 Unit RM69, 2 Units RM99" at bounding box center [718, 99] width 630 height 22
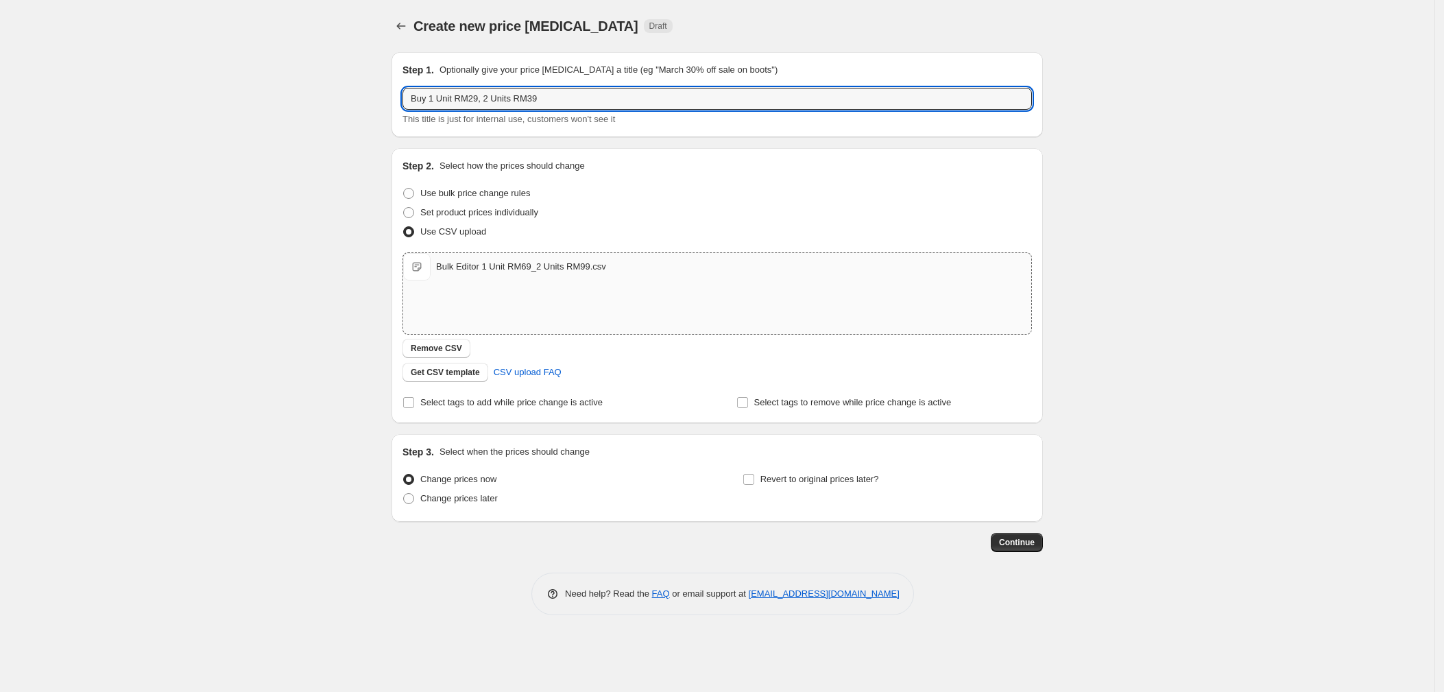
type input "Buy 1 Unit RM29, 2 Units RM39"
click at [413, 264] on span "Bulk Editor 1 Unit RM69_2 Units RM99.csv" at bounding box center [416, 266] width 27 height 27
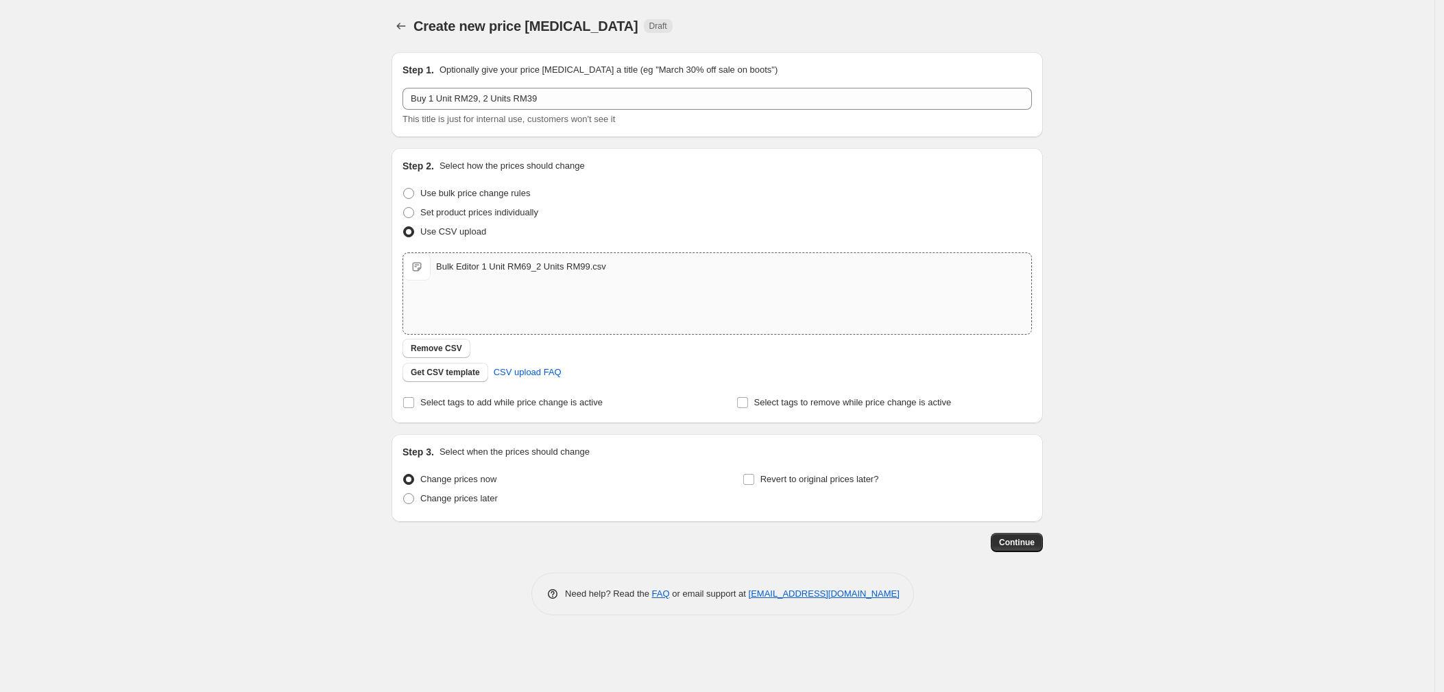
type input "C:\fakepath\Bulk Editor 1 Unit RM29_2 Units RM39.csv"
click at [752, 476] on input "Revert to original prices later?" at bounding box center [748, 479] width 11 height 11
checkbox input "true"
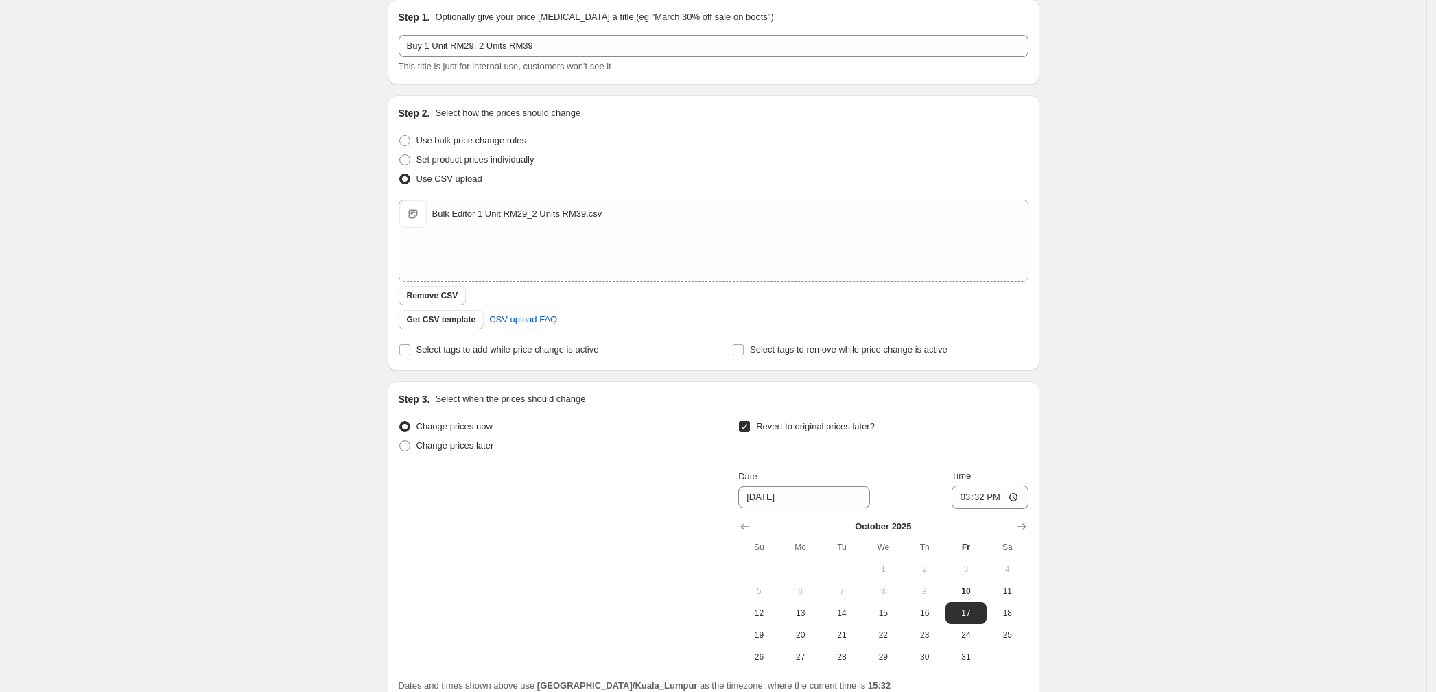
scroll to position [178, 0]
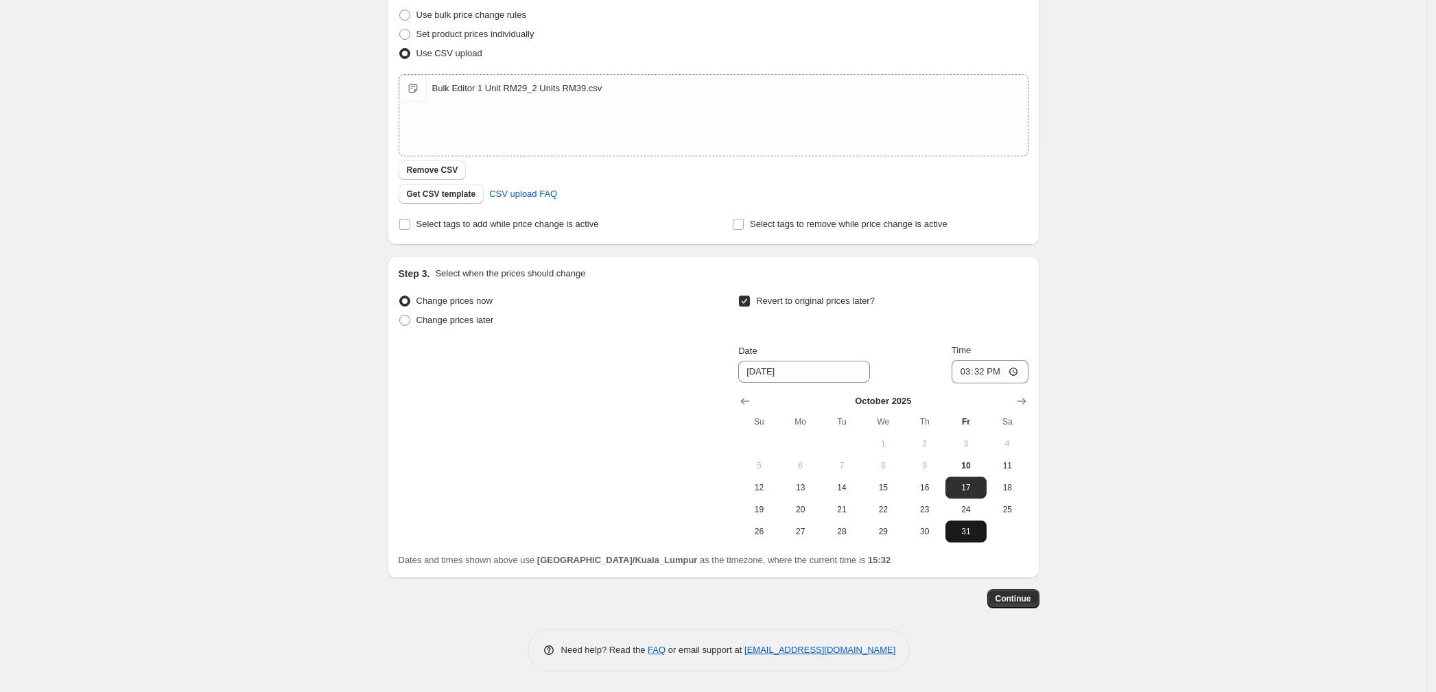
click at [960, 526] on span "31" at bounding box center [966, 531] width 30 height 11
type input "[DATE]"
click at [969, 368] on input "15:32" at bounding box center [989, 371] width 77 height 23
type input "23:59"
click at [1092, 384] on div "Create new price [MEDICAL_DATA]. This page is ready Create new price [MEDICAL_D…" at bounding box center [713, 257] width 1426 height 870
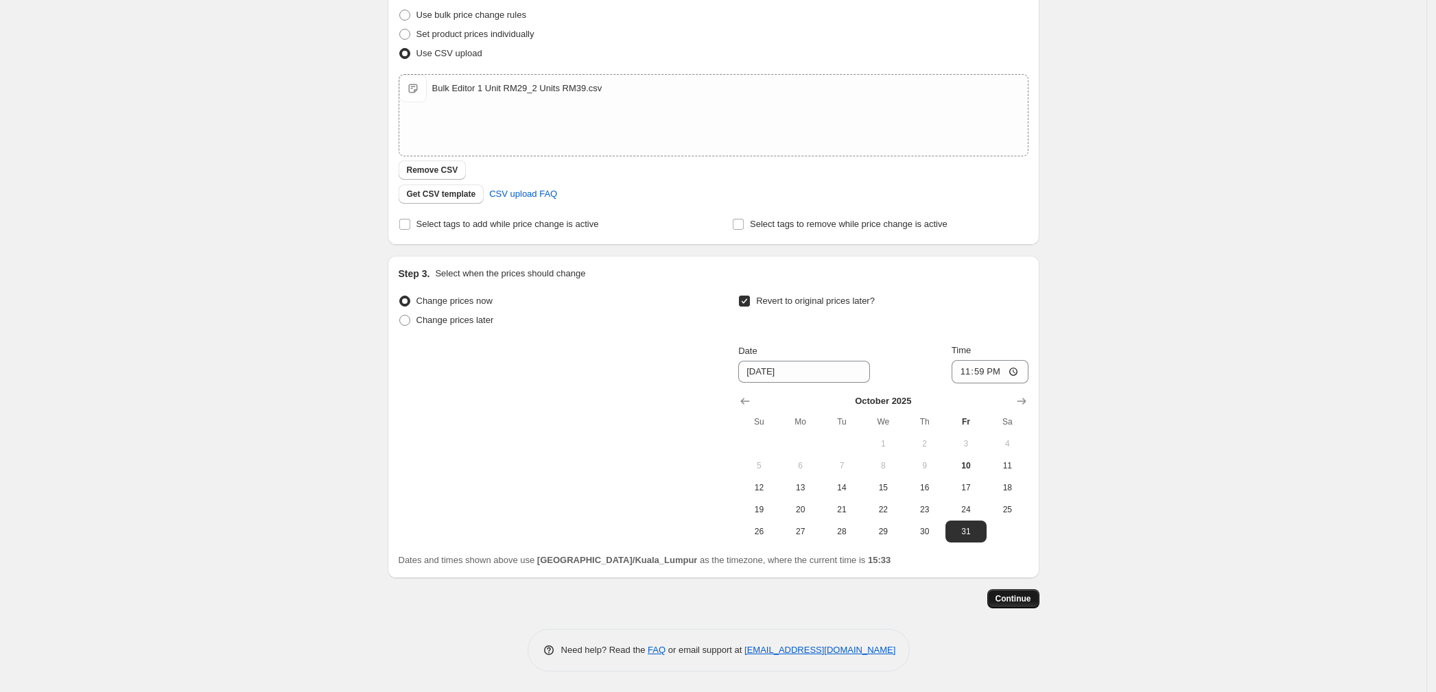
click at [1016, 599] on span "Continue" at bounding box center [1013, 598] width 36 height 11
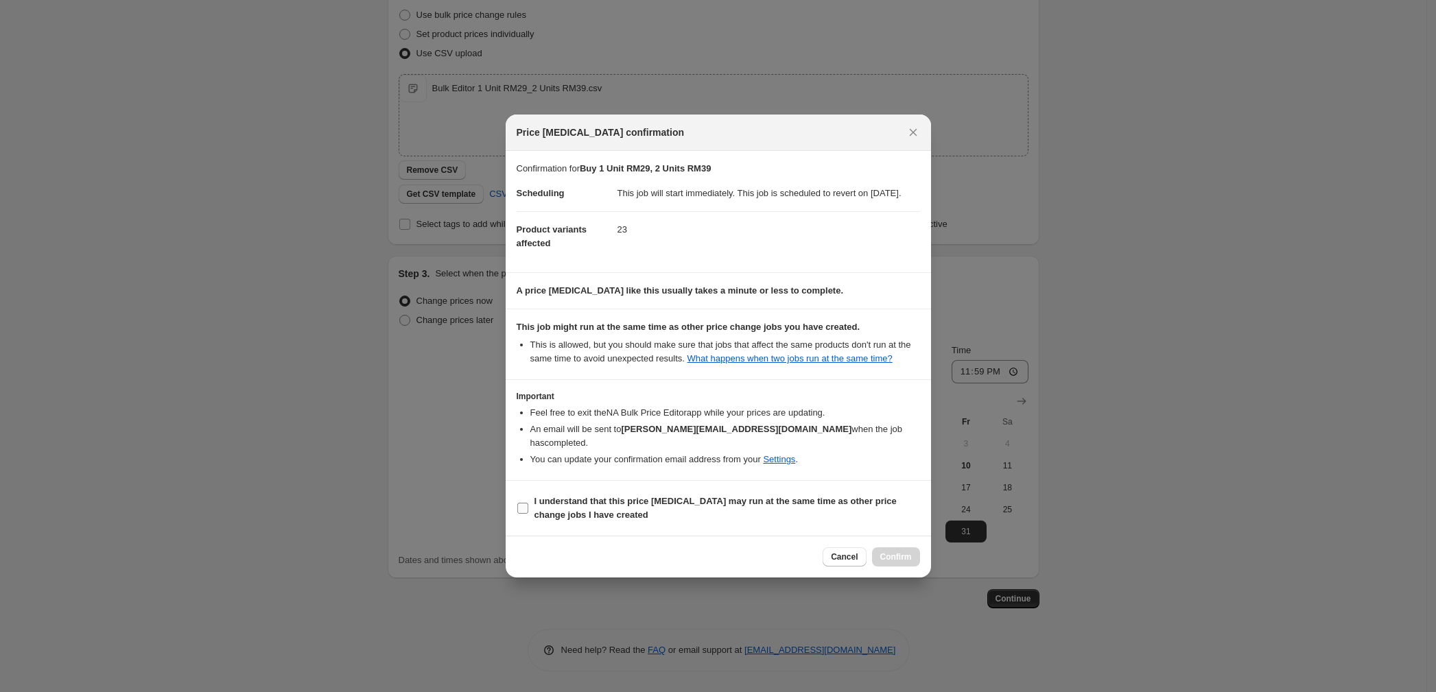
click at [563, 503] on b "I understand that this price [MEDICAL_DATA] may run at the same time as other p…" at bounding box center [715, 508] width 362 height 24
click at [528, 503] on input "I understand that this price [MEDICAL_DATA] may run at the same time as other p…" at bounding box center [522, 508] width 11 height 11
checkbox input "true"
click at [894, 551] on button "Confirm" at bounding box center [896, 556] width 48 height 19
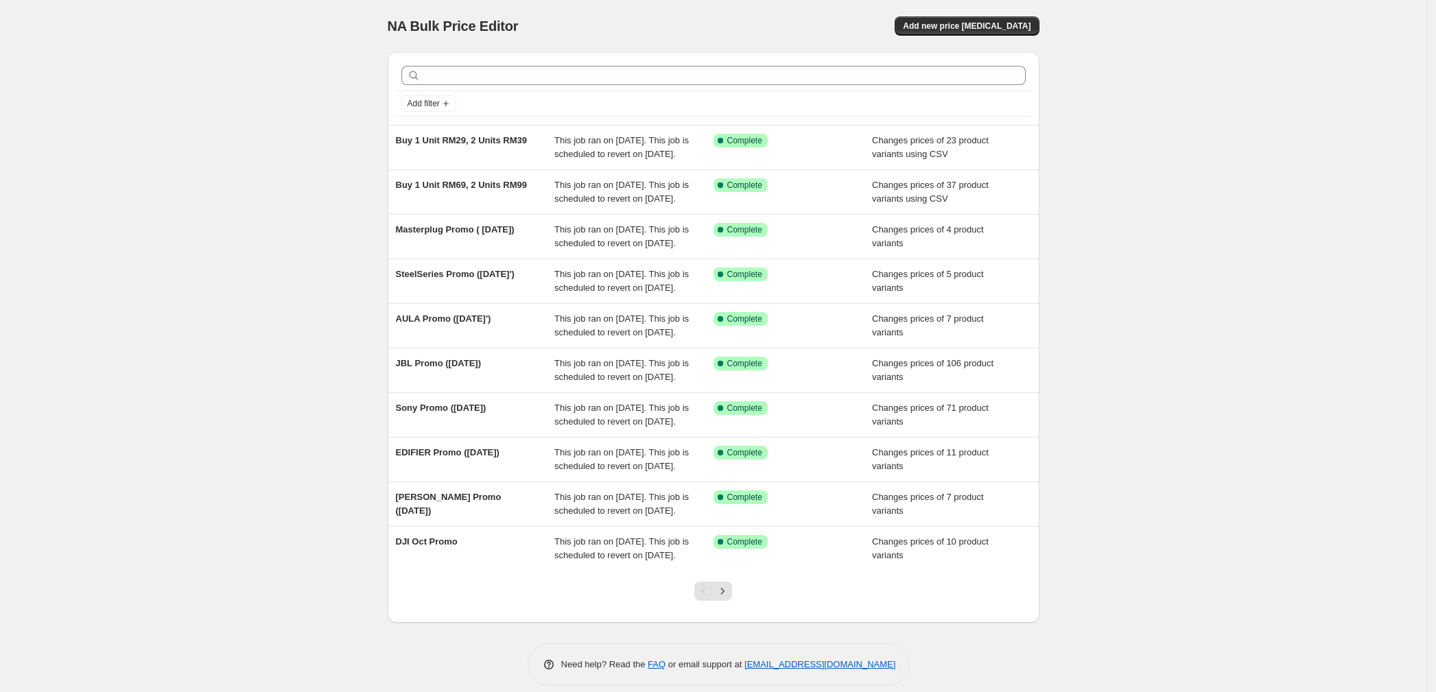
click at [266, 461] on div "NA Bulk Price Editor. This page is ready NA Bulk Price Editor Add new price [ME…" at bounding box center [713, 353] width 1426 height 706
